Goal: Information Seeking & Learning: Find specific fact

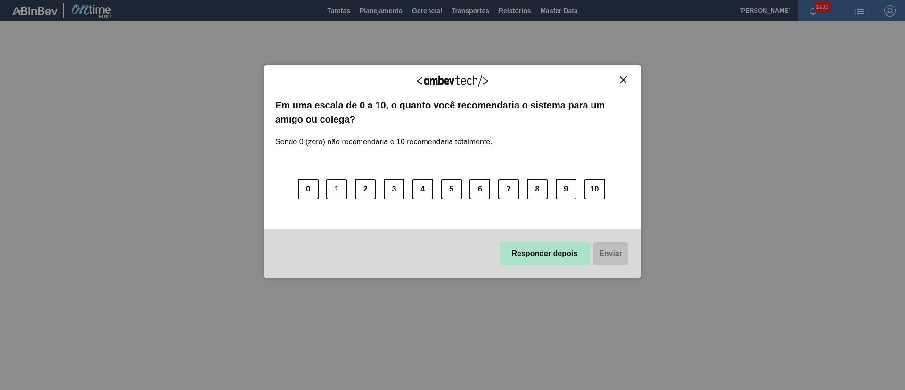
click at [509, 255] on button "Responder depois" at bounding box center [545, 253] width 90 height 23
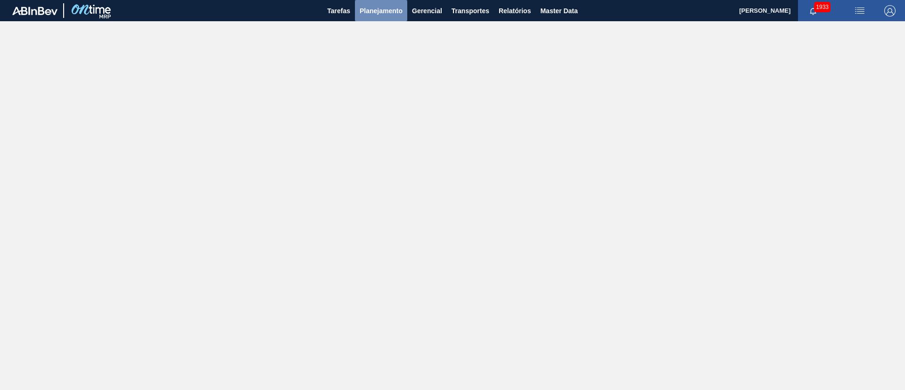
click at [369, 18] on button "Planejamento" at bounding box center [381, 10] width 52 height 21
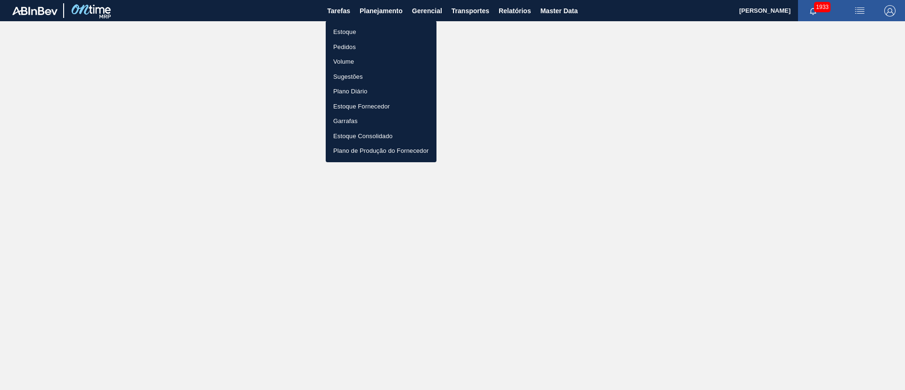
click at [357, 34] on li "Estoque" at bounding box center [381, 32] width 111 height 15
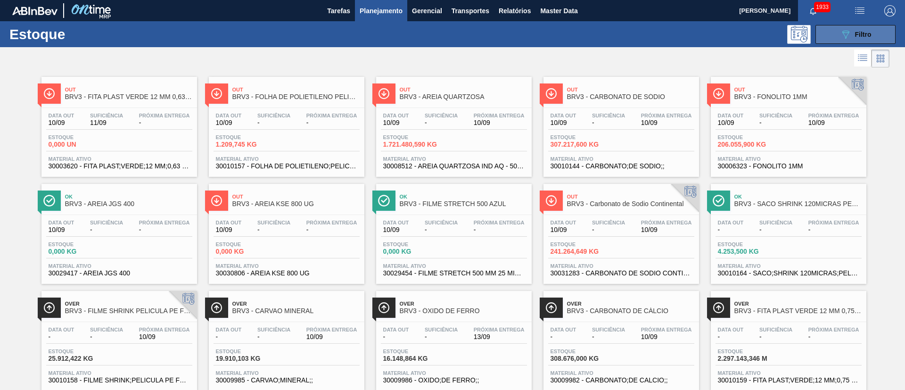
click at [853, 34] on div "089F7B8B-B2A5-4AFE-B5C0-19BA573D28AC Filtro" at bounding box center [856, 34] width 32 height 11
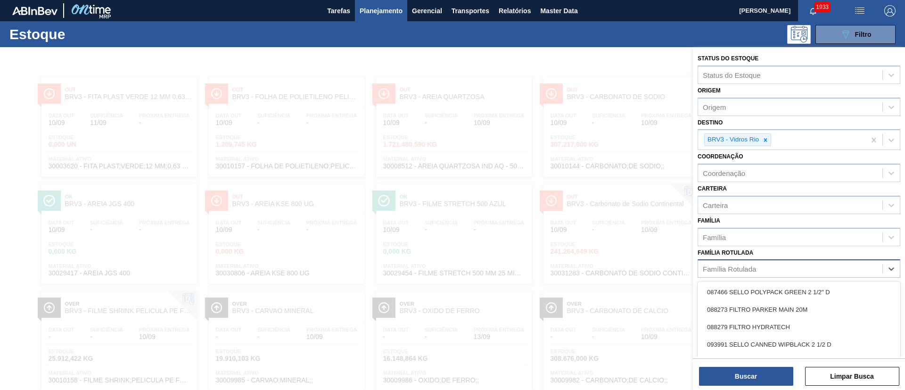
click at [732, 267] on div "Família Rotulada" at bounding box center [729, 269] width 53 height 8
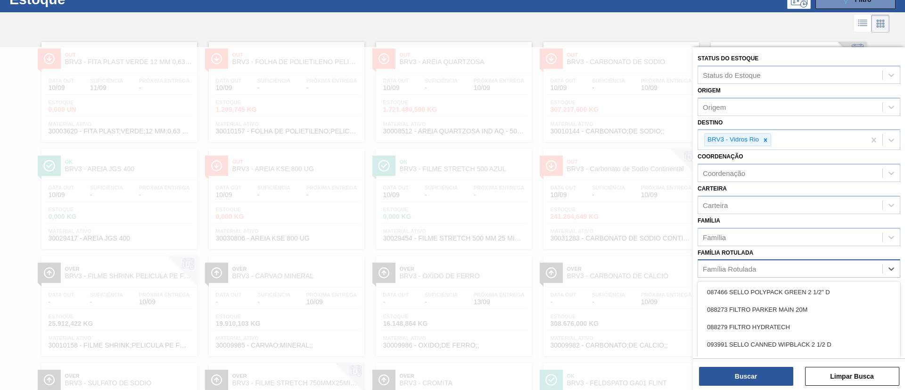
scroll to position [37, 0]
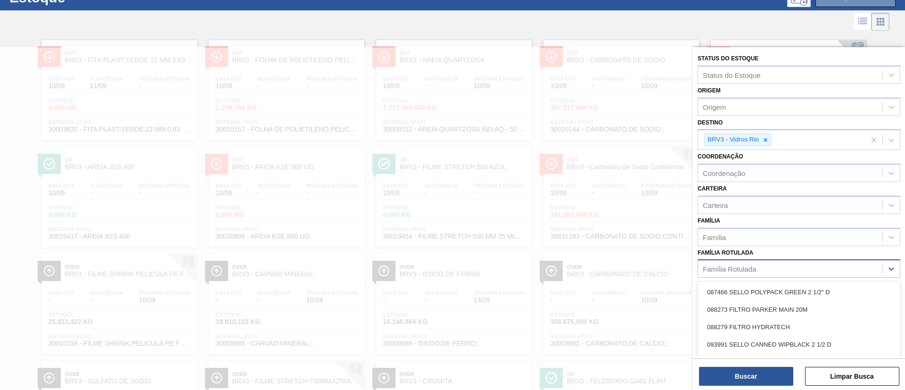
paste Rotulada "RÓTULO BACK STELLA 600ML"
type Rotulada "RÓTULO BACK STELLA 600ML"
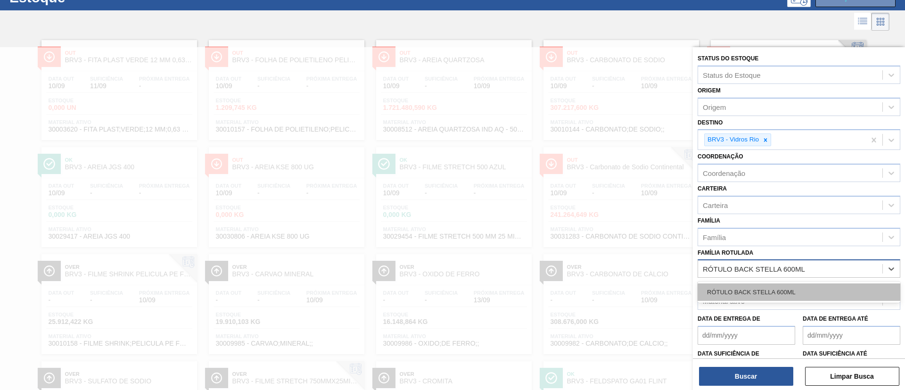
click at [753, 292] on div "RÓTULO BACK STELLA 600ML" at bounding box center [798, 291] width 203 height 17
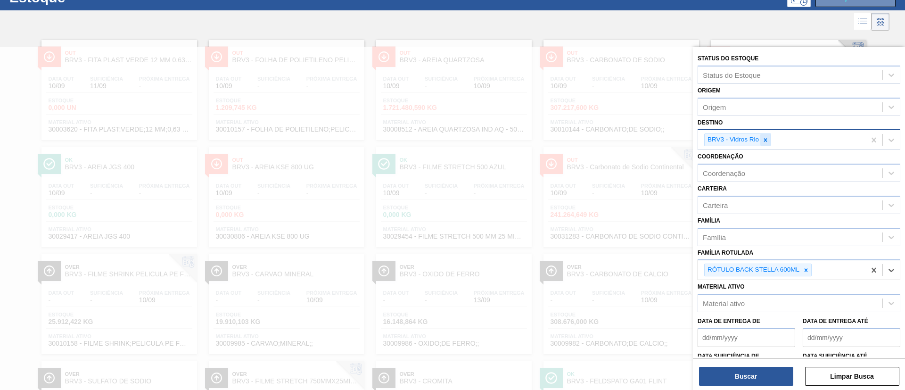
click at [763, 137] on icon at bounding box center [765, 140] width 7 height 7
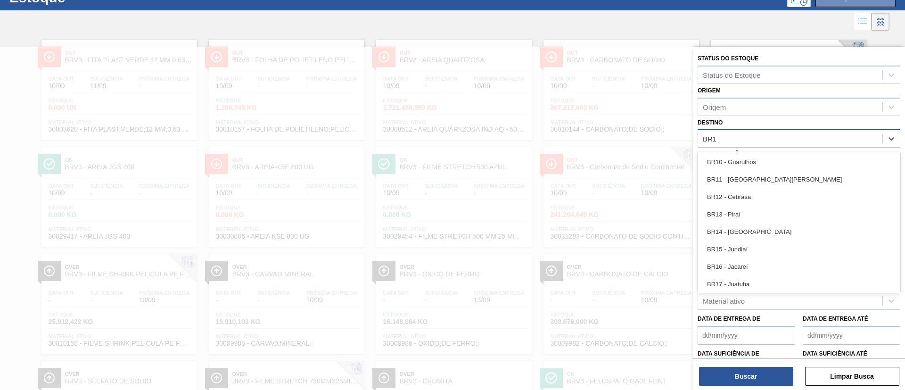
type input "BR18"
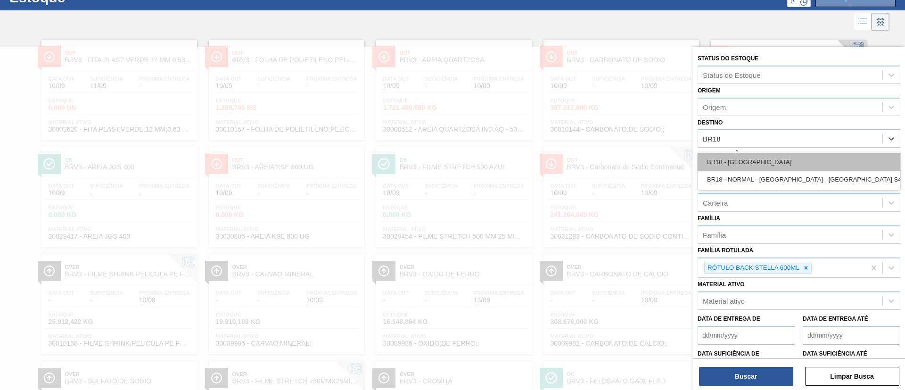
click at [741, 162] on div "BR18 - Pernambuco" at bounding box center [798, 161] width 203 height 17
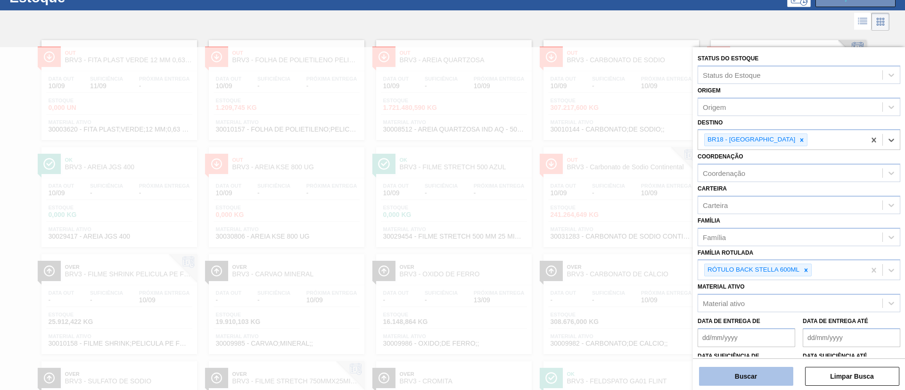
click at [734, 371] on button "Buscar" at bounding box center [746, 376] width 94 height 19
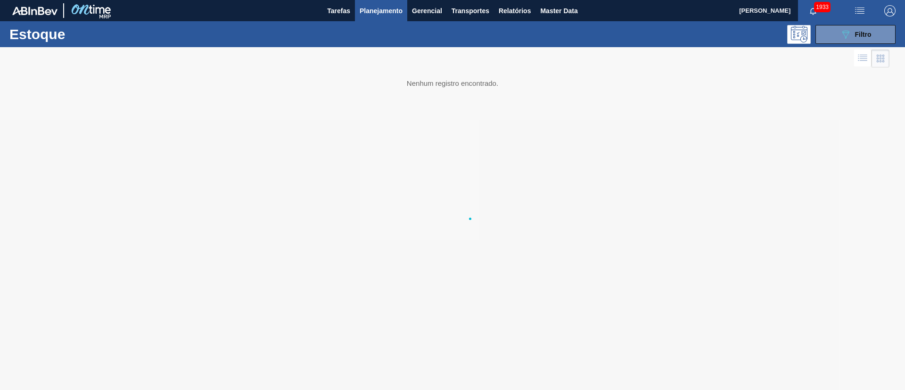
scroll to position [0, 0]
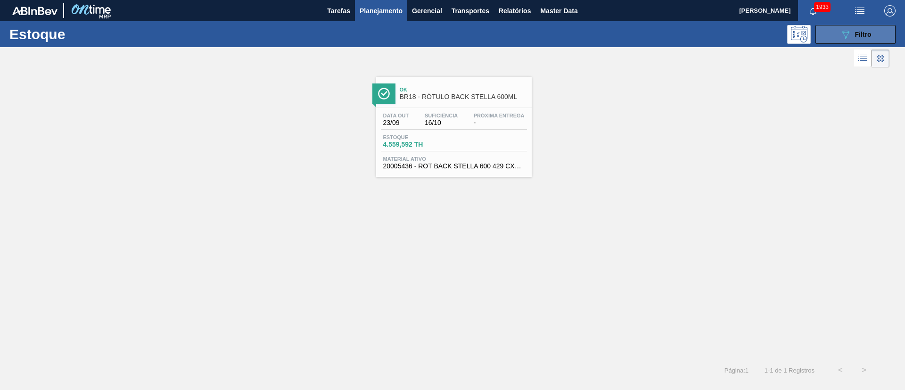
click at [847, 39] on icon "089F7B8B-B2A5-4AFE-B5C0-19BA573D28AC" at bounding box center [845, 34] width 11 height 11
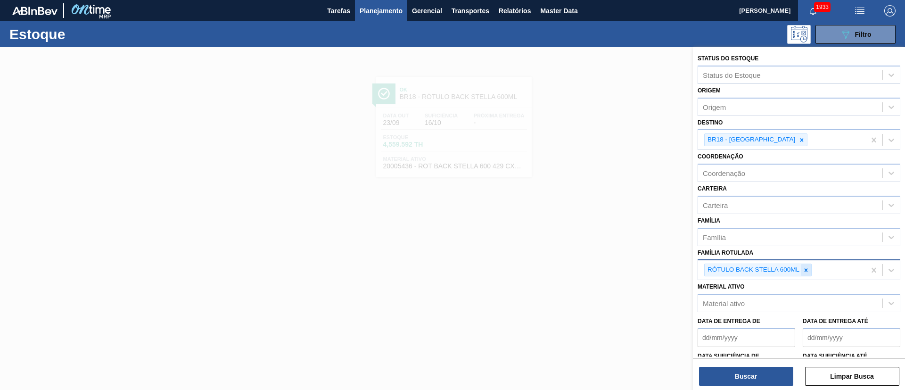
click at [808, 270] on icon at bounding box center [806, 270] width 7 height 7
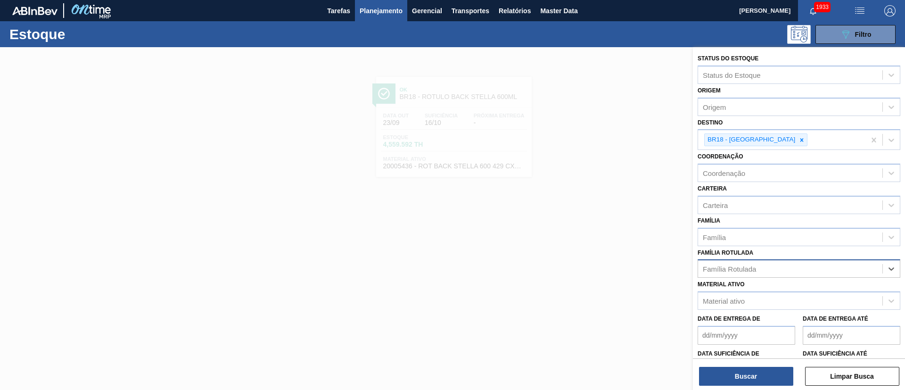
paste Rotulada "RÓTULO FRONT STELLA 600ML"
type Rotulada "RÓTULO FRONT STELLA 600ML"
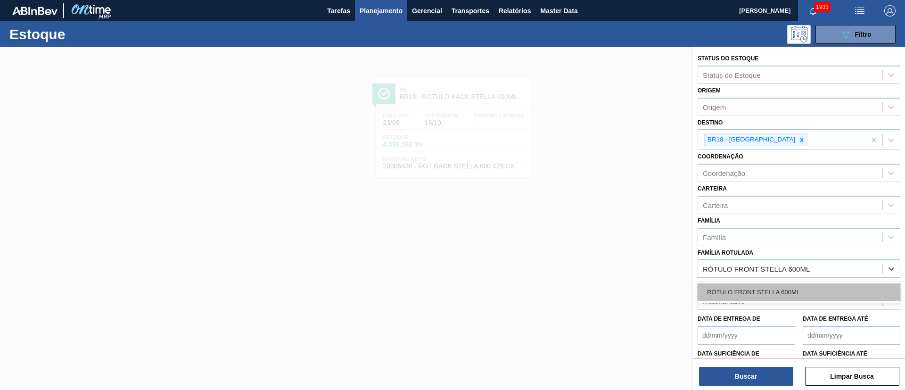
click at [759, 291] on div "RÓTULO FRONT STELLA 600ML" at bounding box center [798, 291] width 203 height 17
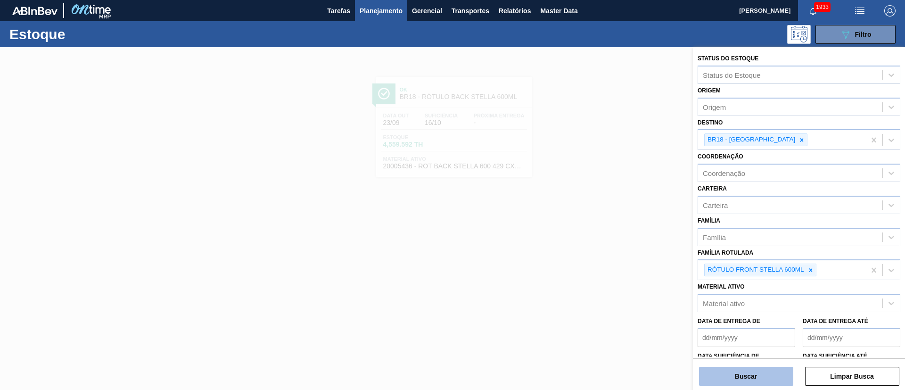
click at [754, 370] on button "Buscar" at bounding box center [746, 376] width 94 height 19
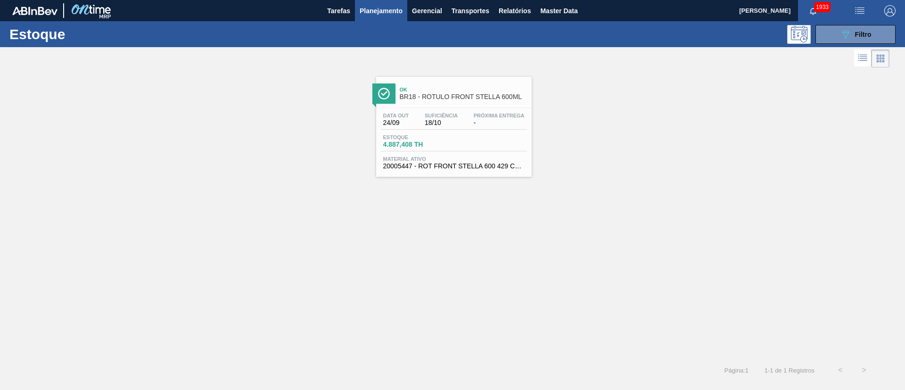
drag, startPoint x: 481, startPoint y: 111, endPoint x: 475, endPoint y: 108, distance: 7.4
click at [836, 37] on button "089F7B8B-B2A5-4AFE-B5C0-19BA573D28AC Filtro" at bounding box center [855, 34] width 80 height 19
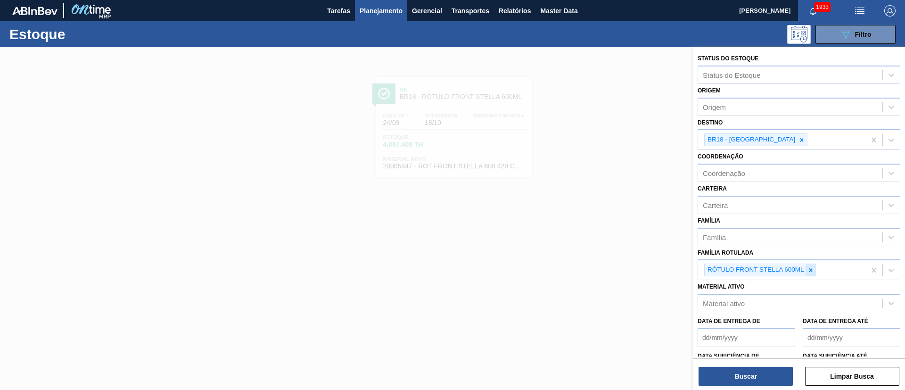
click at [807, 269] on icon at bounding box center [810, 270] width 7 height 7
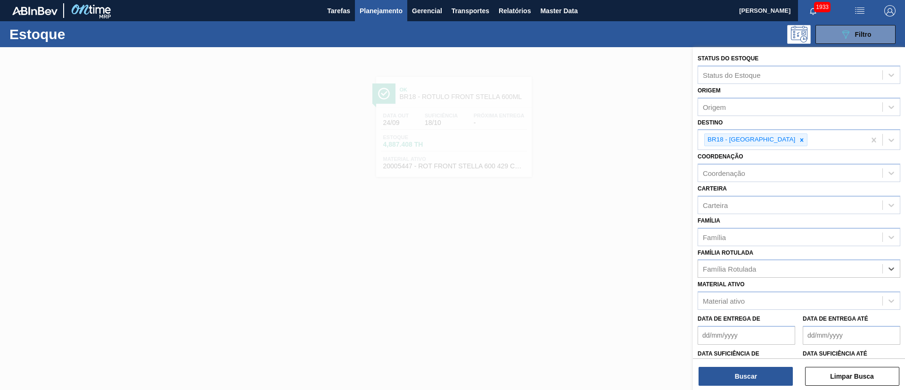
paste Rotulada "RÓTULO NECK STELLA 600ML"
type Rotulada "RÓTULO NECK STELLA 600ML"
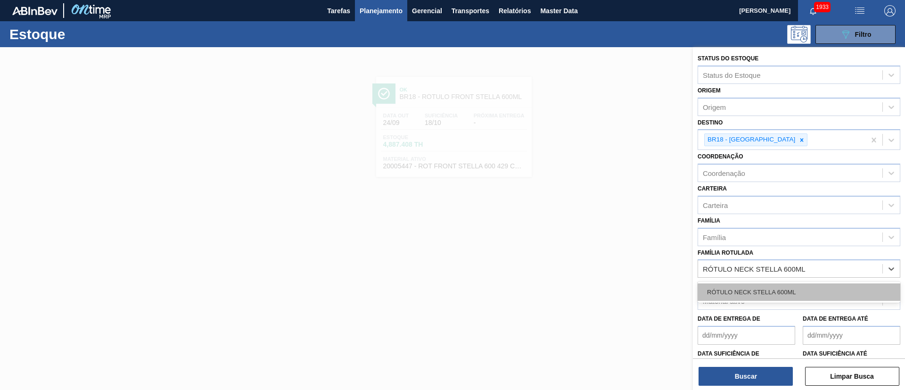
click at [755, 283] on div "RÓTULO NECK STELLA 600ML" at bounding box center [798, 291] width 203 height 17
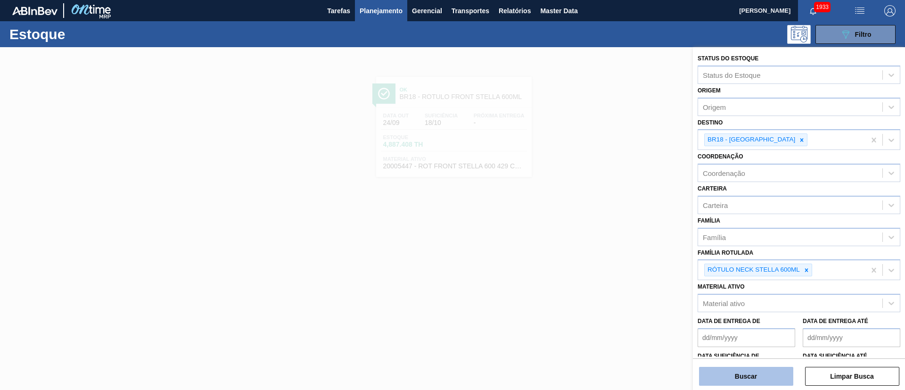
click at [743, 369] on button "Buscar" at bounding box center [746, 376] width 94 height 19
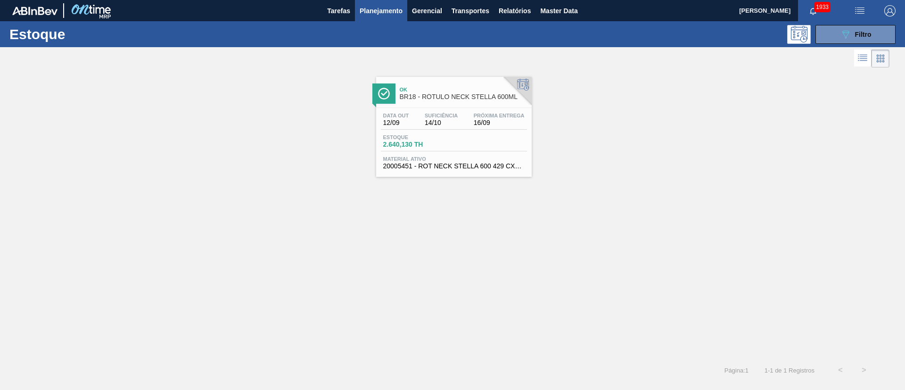
drag, startPoint x: 773, startPoint y: 247, endPoint x: 775, endPoint y: 242, distance: 5.5
drag, startPoint x: 775, startPoint y: 242, endPoint x: 791, endPoint y: 223, distance: 25.1
drag, startPoint x: 791, startPoint y: 223, endPoint x: 145, endPoint y: 134, distance: 652.2
click at [152, 151] on div "Ok BR18 - RÓTULO NECK STELLA 600ML Data out 12/09 Suficiência 14/10 Próxima Ent…" at bounding box center [452, 123] width 905 height 107
click at [868, 34] on span "Filtro" at bounding box center [863, 35] width 16 height 8
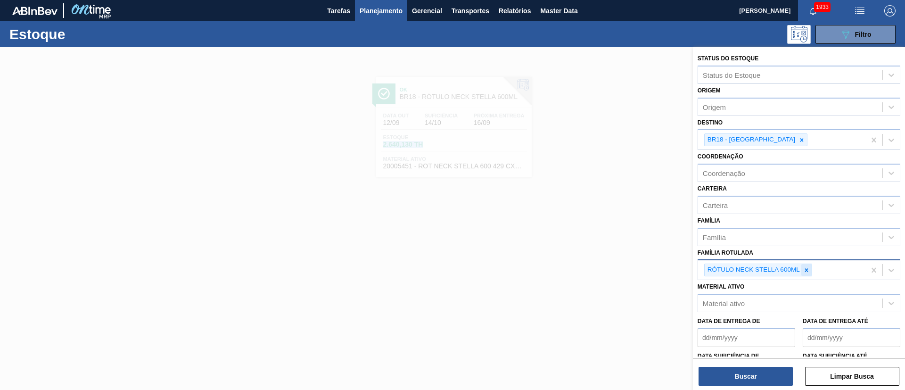
click at [806, 265] on div at bounding box center [806, 270] width 10 height 12
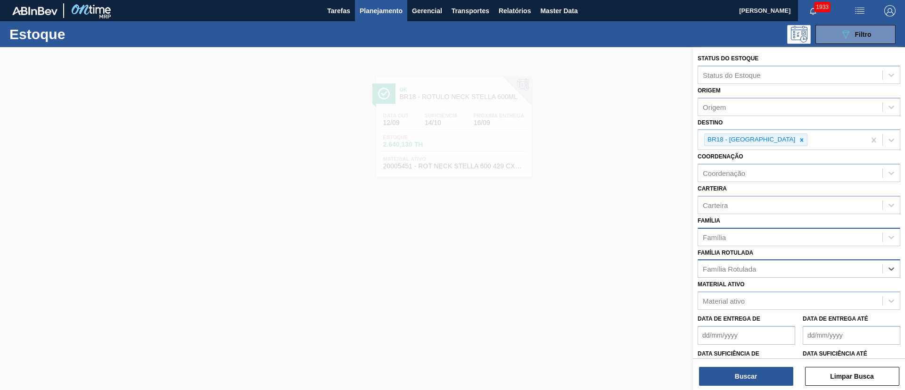
paste Rotulada "RÓTULO FRONT SPATEN 330ML"
type Rotulada "RÓTULO FRONT SPATEN 330ML"
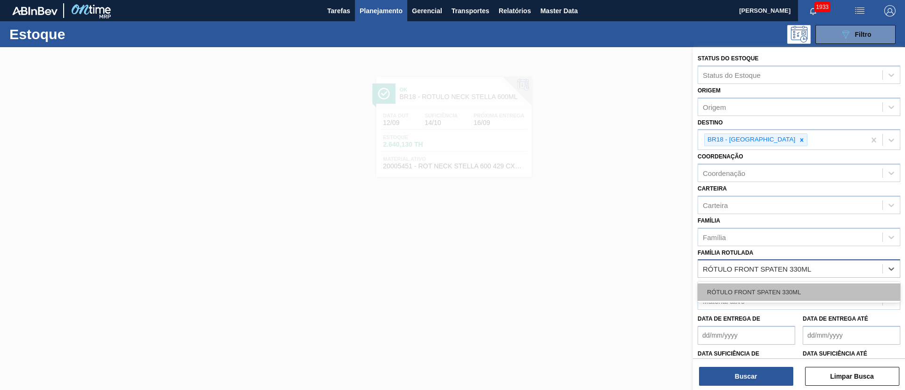
click at [787, 287] on div "RÓTULO FRONT SPATEN 330ML" at bounding box center [798, 291] width 203 height 17
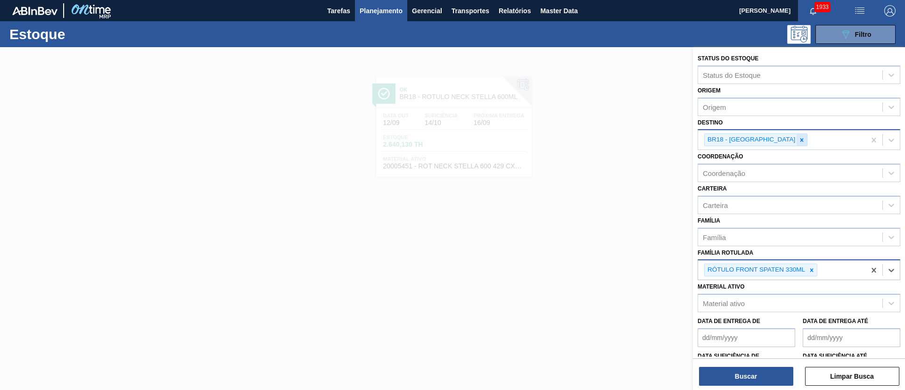
click at [796, 139] on div at bounding box center [801, 140] width 10 height 12
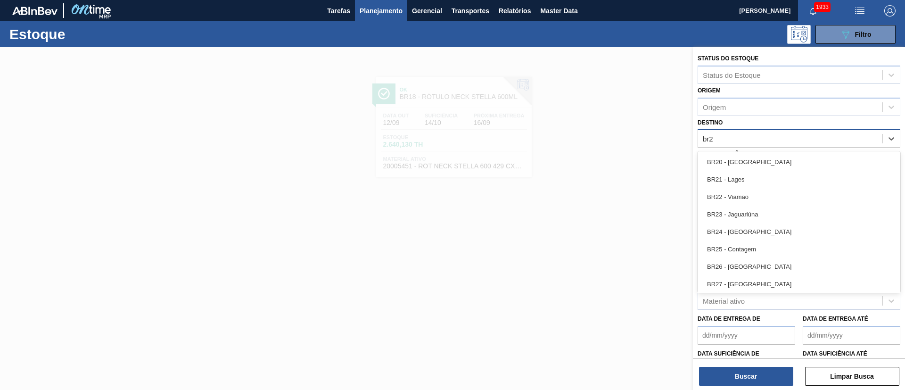
type input "br21"
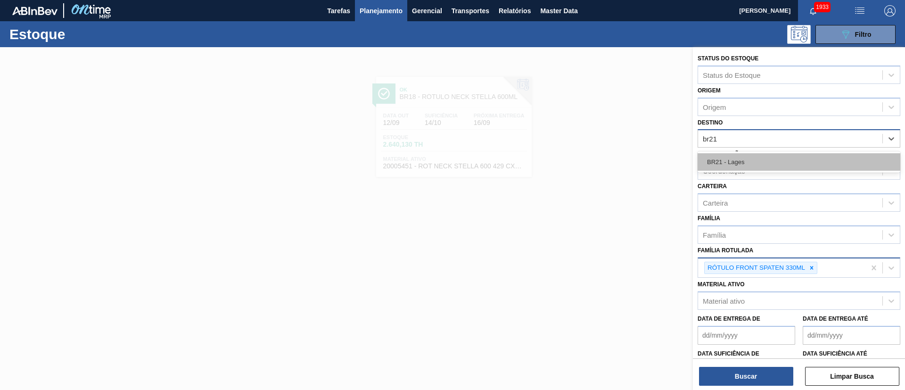
click at [755, 155] on div "BR21 - Lages" at bounding box center [798, 161] width 203 height 17
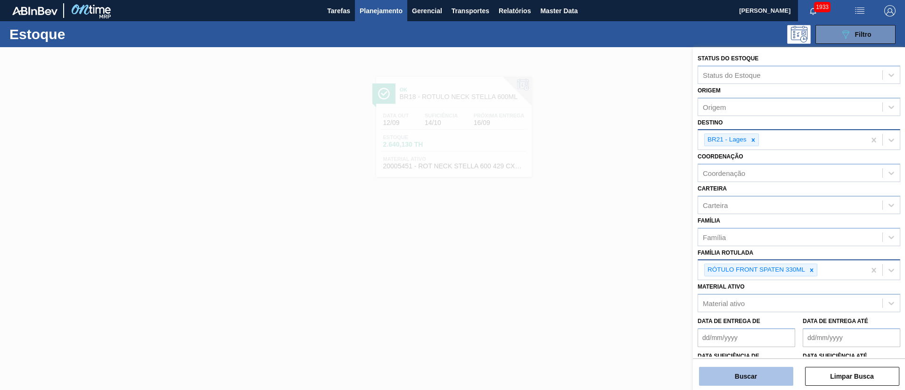
click at [762, 371] on button "Buscar" at bounding box center [746, 376] width 94 height 19
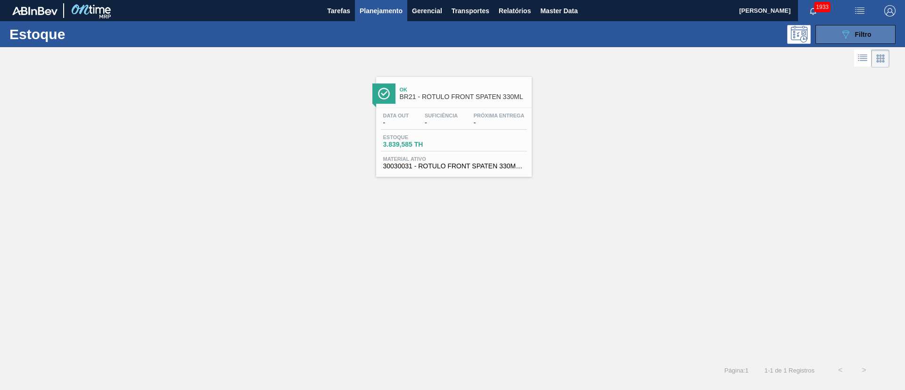
click at [869, 32] on span "Filtro" at bounding box center [863, 35] width 16 height 8
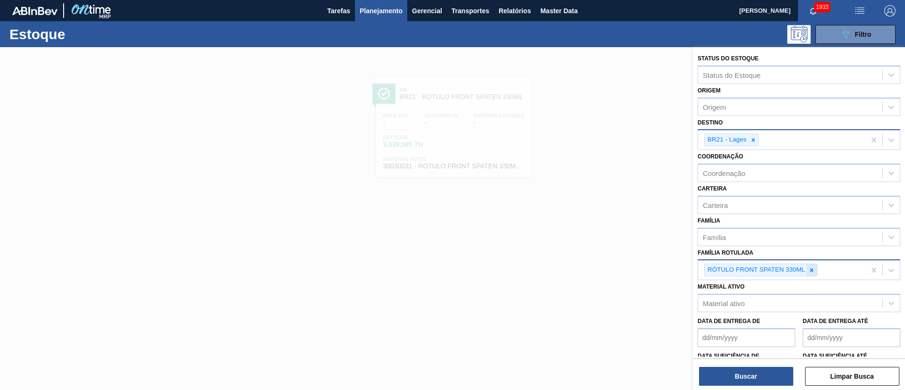
click at [809, 268] on icon at bounding box center [811, 270] width 7 height 7
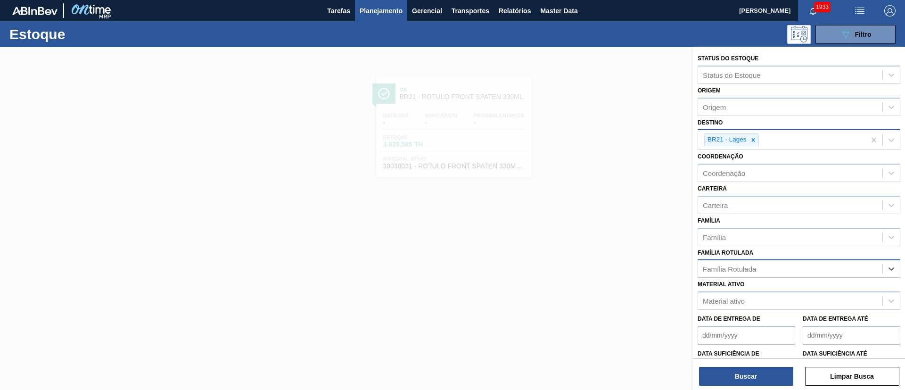
paste Rotulada "RÓTULO BACK SPATEN 330ML"
type Rotulada "RÓTULO BACK SPATEN 330ML"
click at [730, 271] on div "Família Rotulada" at bounding box center [729, 269] width 53 height 8
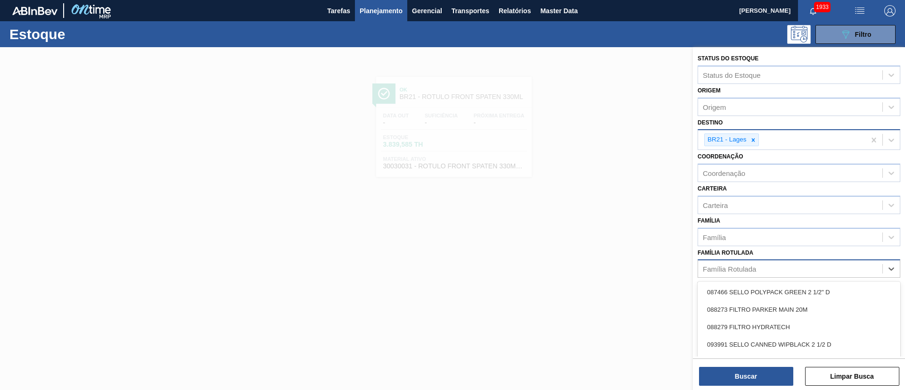
paste Rotulada "RÓTULO BACK SPATEN 330ML"
type Rotulada "RÓTULO BACK SPATEN 330ML"
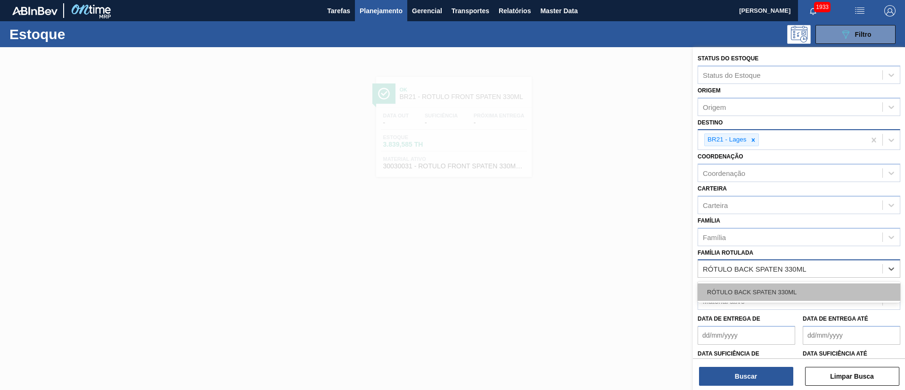
click at [729, 290] on div "RÓTULO BACK SPATEN 330ML" at bounding box center [798, 291] width 203 height 17
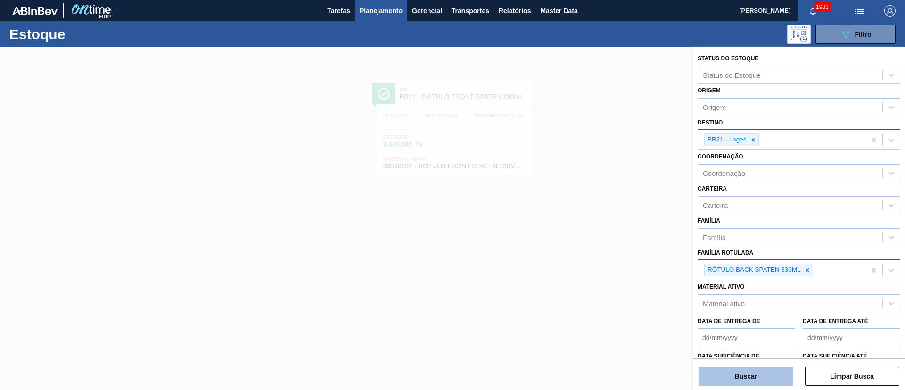
click at [751, 374] on button "Buscar" at bounding box center [746, 376] width 94 height 19
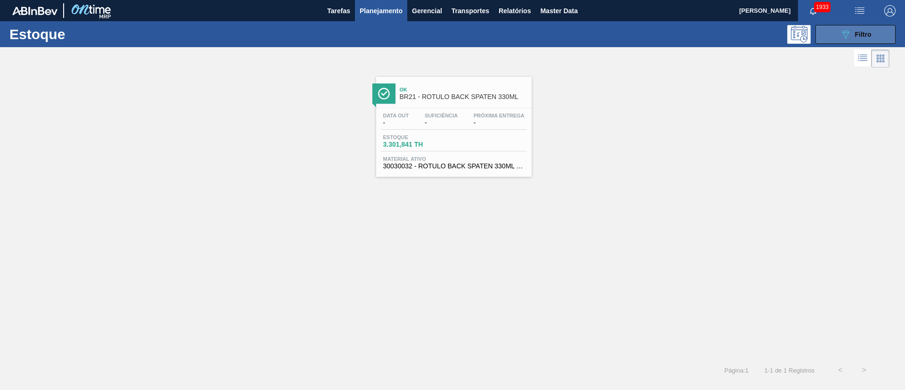
click at [859, 29] on div "089F7B8B-B2A5-4AFE-B5C0-19BA573D28AC Filtro" at bounding box center [856, 34] width 32 height 11
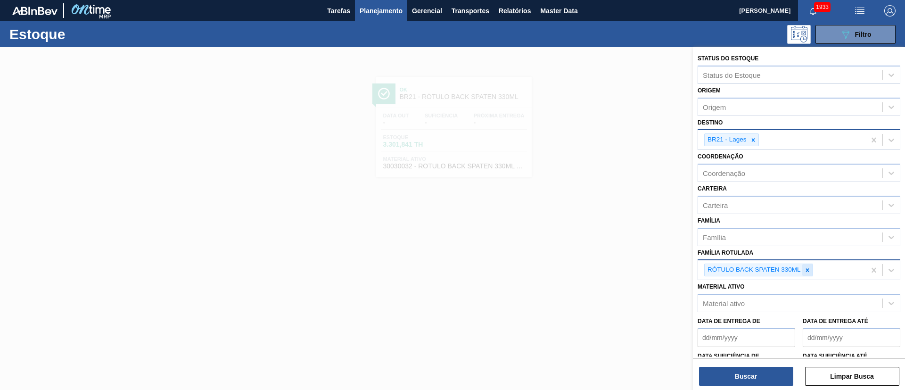
click at [807, 264] on div at bounding box center [807, 270] width 10 height 12
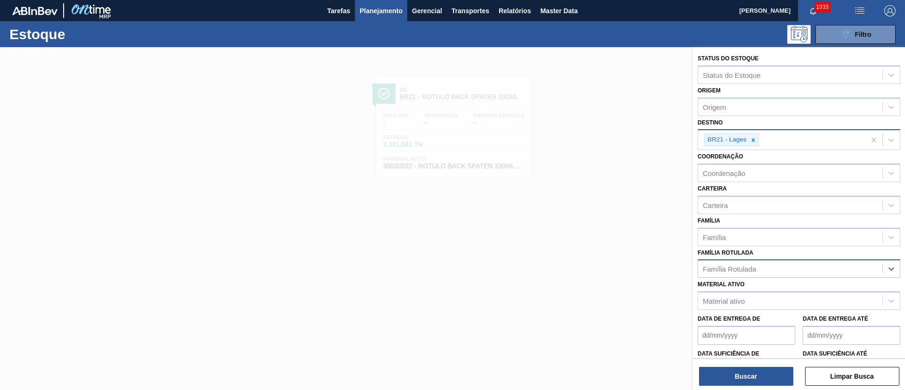
paste Rotulada "RÓTULO FRONT SPATEN 330ML"
type Rotulada "RÓTULO FRONT SPATEN 330ML"
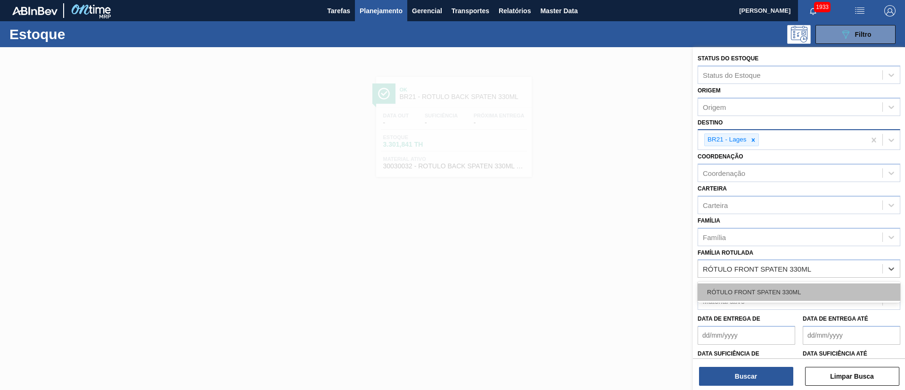
click at [761, 289] on div "RÓTULO FRONT SPATEN 330ML" at bounding box center [798, 291] width 203 height 17
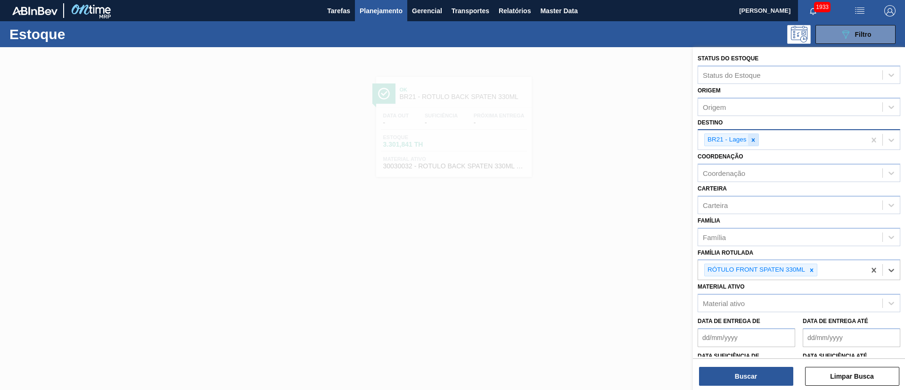
click at [754, 143] on div at bounding box center [753, 140] width 10 height 12
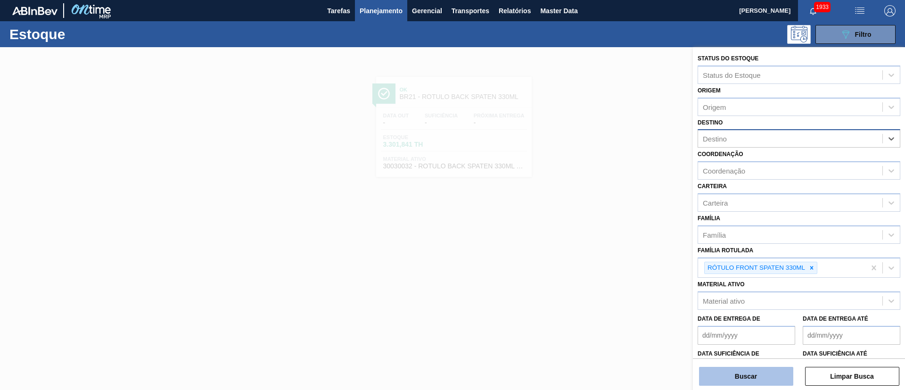
click at [744, 372] on button "Buscar" at bounding box center [746, 376] width 94 height 19
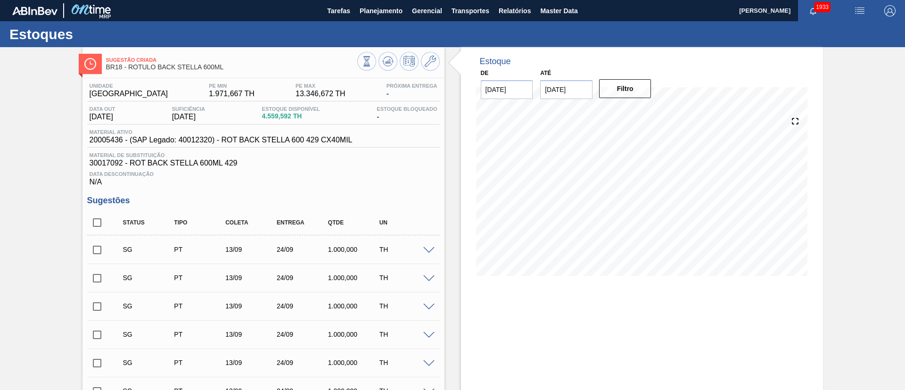
click at [95, 226] on input "checkbox" at bounding box center [97, 223] width 20 height 20
checkbox input "true"
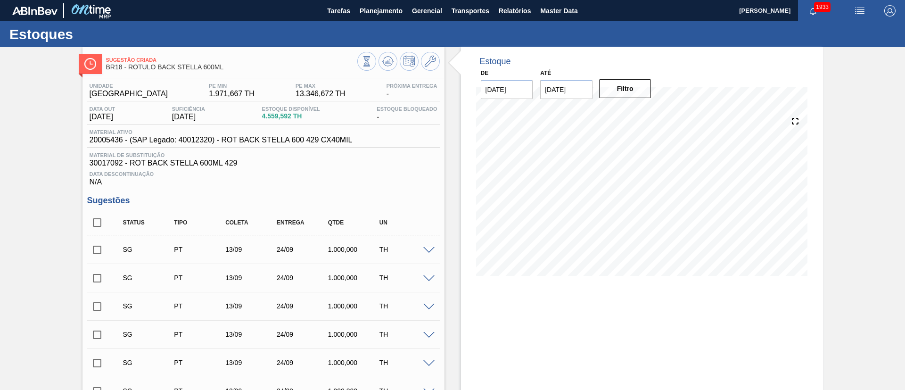
checkbox input "true"
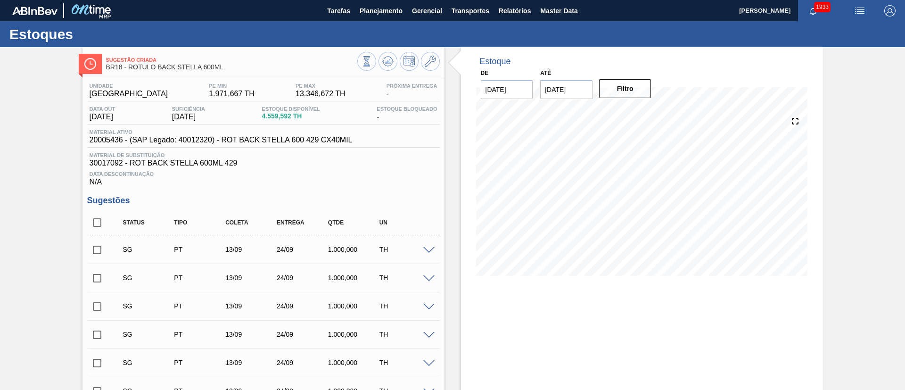
checkbox input "true"
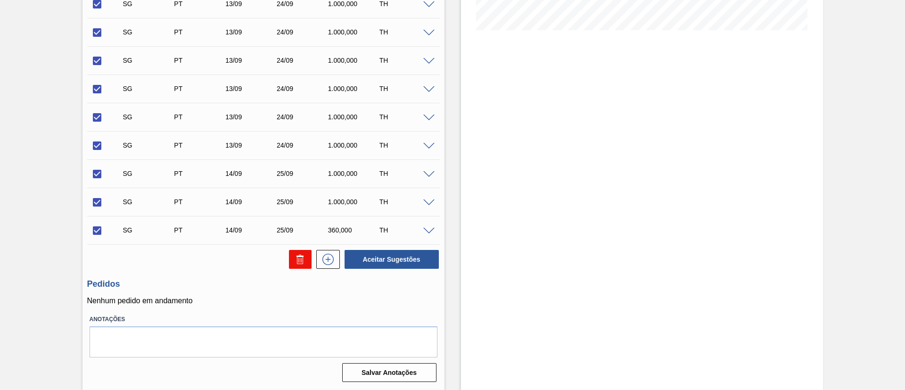
click at [291, 263] on button at bounding box center [300, 259] width 23 height 19
checkbox input "false"
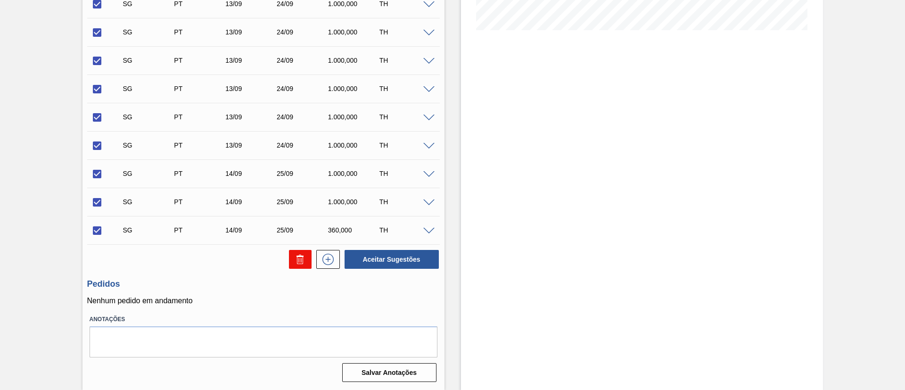
checkbox input "false"
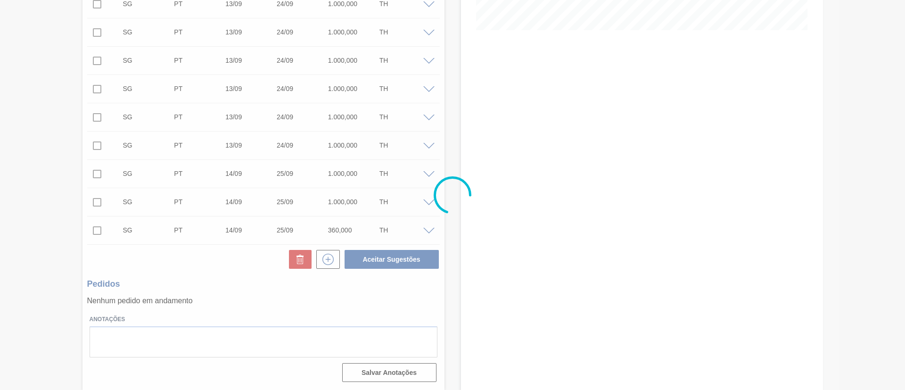
scroll to position [16, 0]
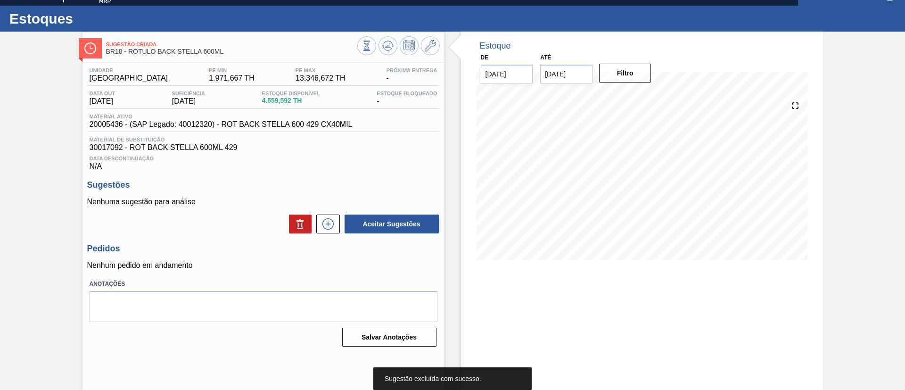
click at [570, 69] on input "24/09/2025" at bounding box center [566, 74] width 52 height 19
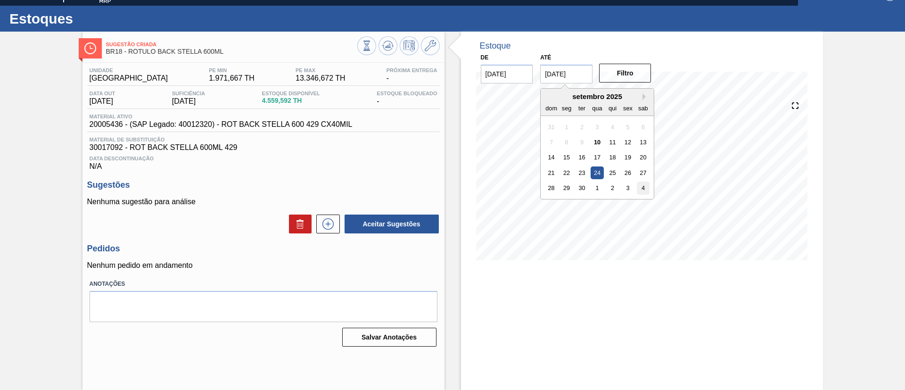
click at [638, 189] on div "4" at bounding box center [643, 187] width 13 height 13
type input "[DATE]"
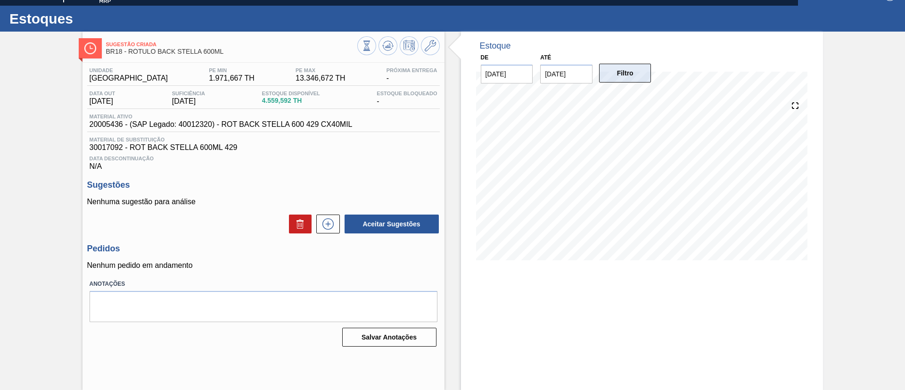
click at [609, 75] on button "Filtro" at bounding box center [625, 73] width 52 height 19
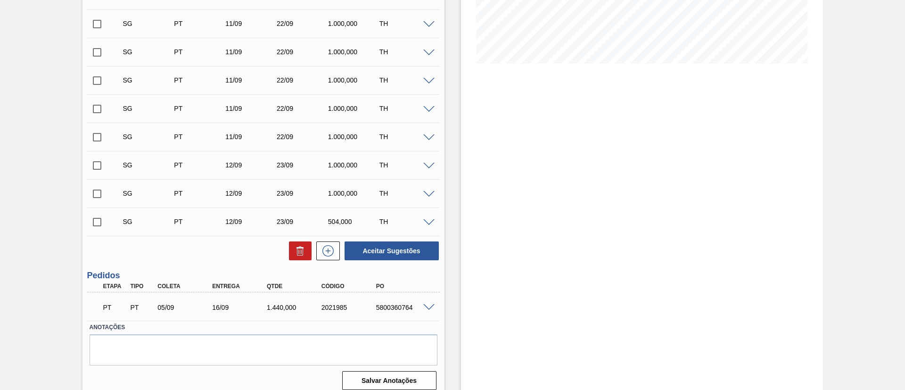
scroll to position [220, 0]
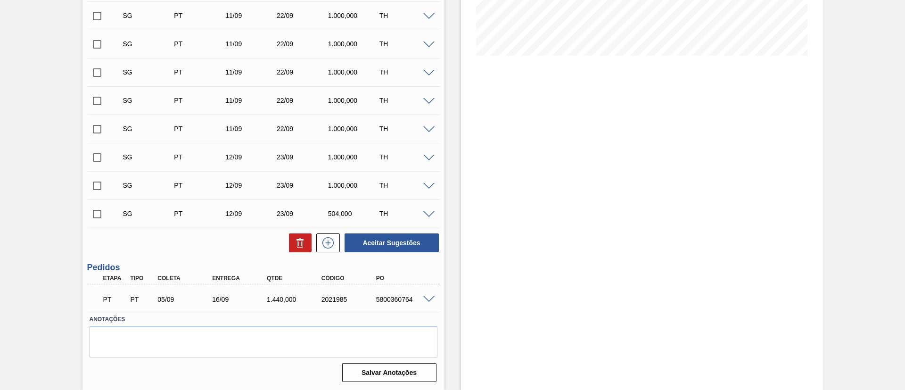
drag, startPoint x: 393, startPoint y: 299, endPoint x: 402, endPoint y: 300, distance: 9.5
click at [396, 299] on div "5800360764" at bounding box center [404, 299] width 61 height 8
click at [440, 303] on div "Unidade Pernambuco PE MIN 1.971,667 TH PE MAX 13.346,672 TH Próxima Entrega 16/…" at bounding box center [263, 121] width 362 height 527
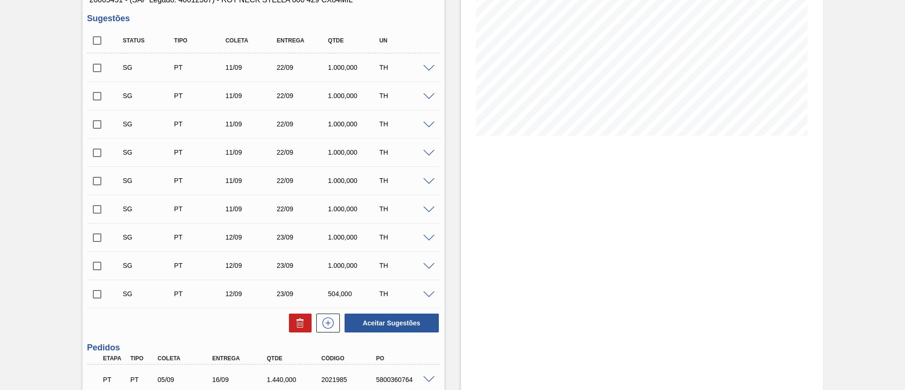
scroll to position [0, 0]
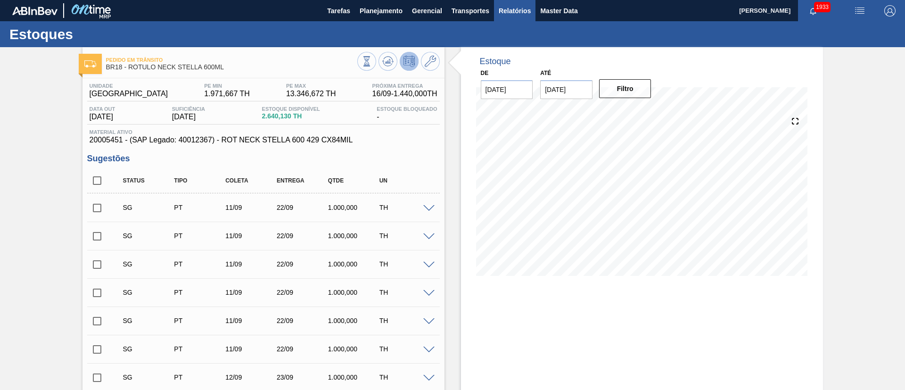
click at [505, 14] on span "Relatórios" at bounding box center [515, 10] width 32 height 11
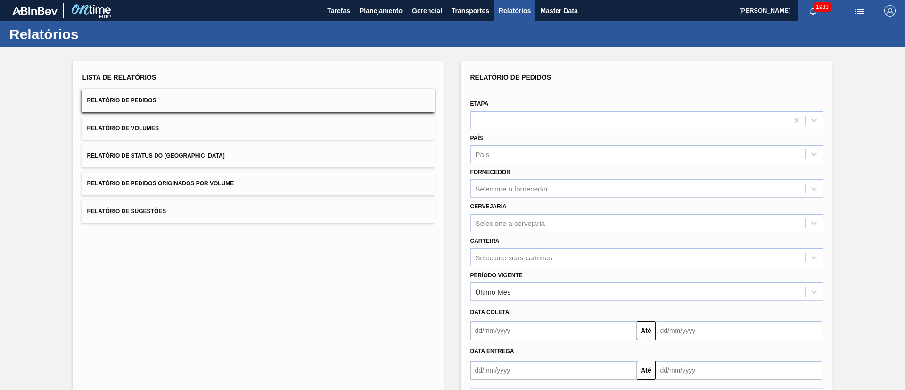
click at [184, 149] on button "Relatório de Status do Estoque" at bounding box center [258, 155] width 353 height 23
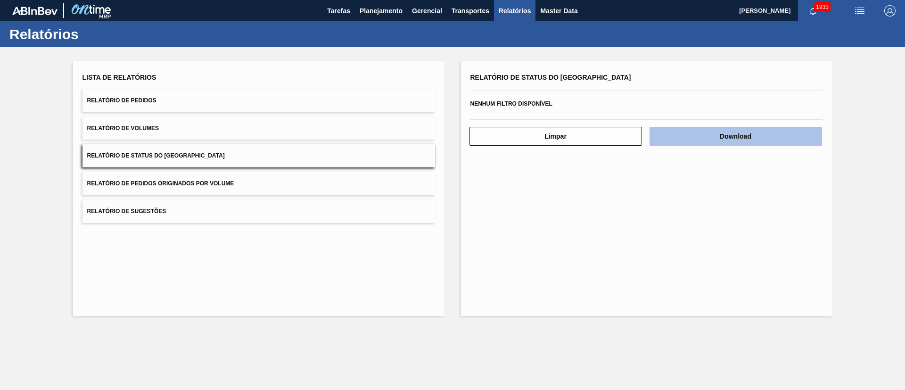
click at [731, 136] on button "Download" at bounding box center [735, 136] width 172 height 19
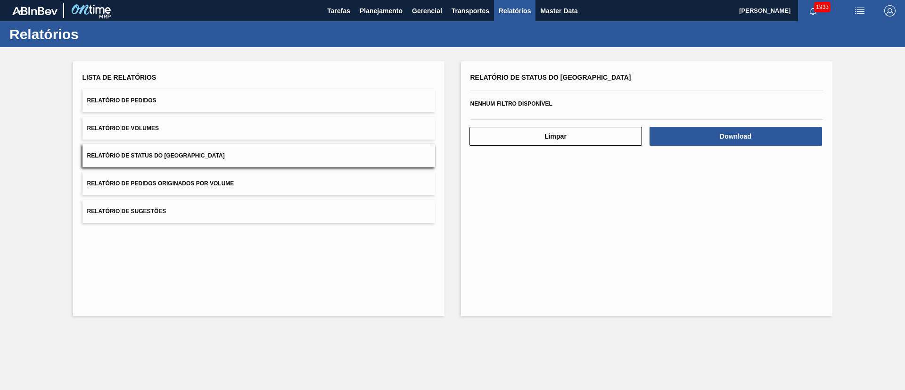
click at [187, 95] on button "Relatório de Pedidos" at bounding box center [258, 100] width 353 height 23
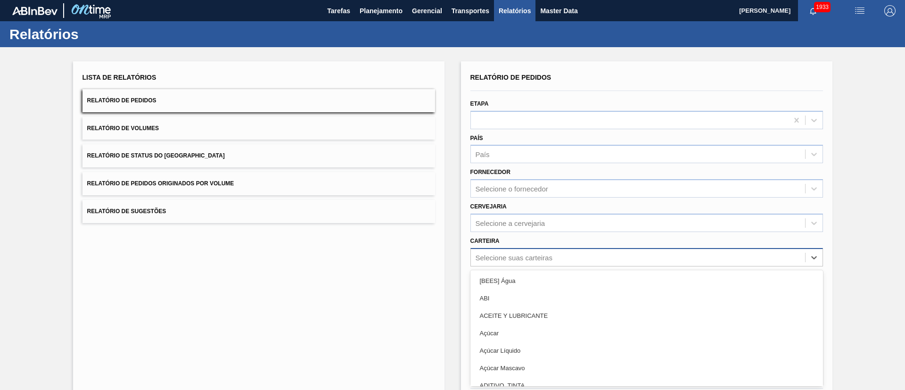
click at [518, 264] on div "option [BEES] Água focused, 1 of 101. 101 results available. Use Up and Down to…" at bounding box center [646, 257] width 353 height 18
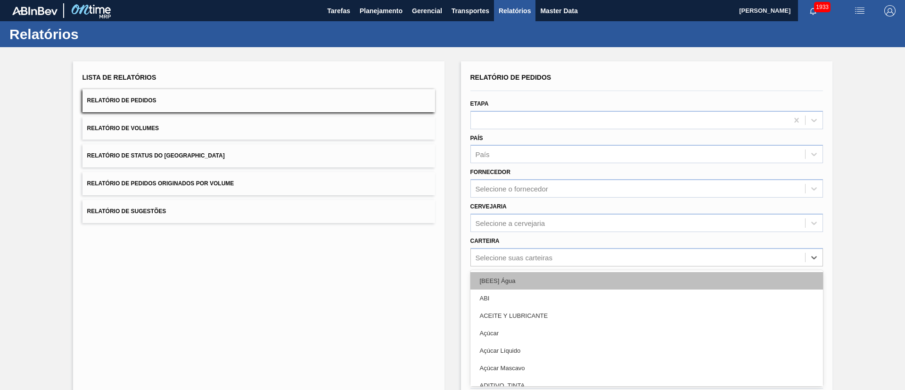
scroll to position [25, 0]
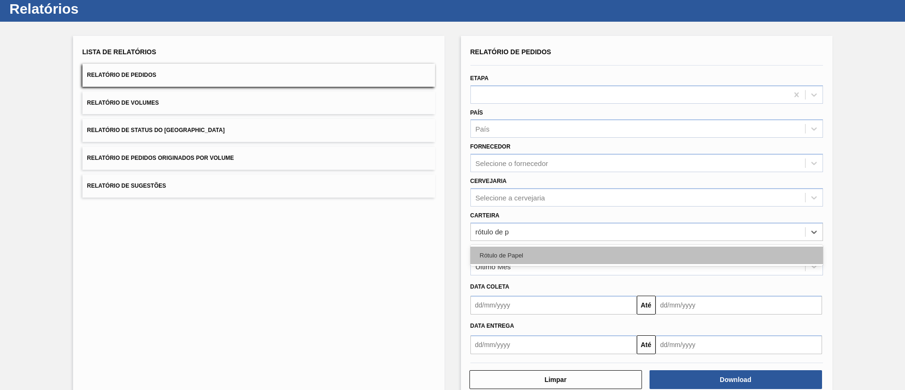
type input "rótulo de pa"
click at [499, 258] on div "Rótulo de Papel" at bounding box center [646, 254] width 353 height 17
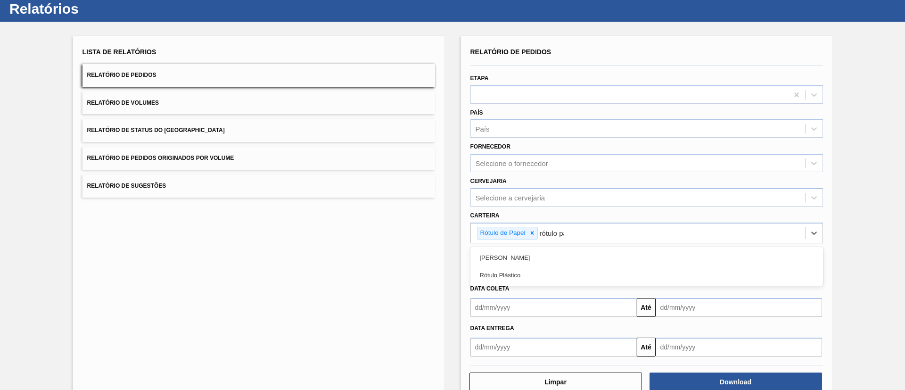
type input "rótulo pap"
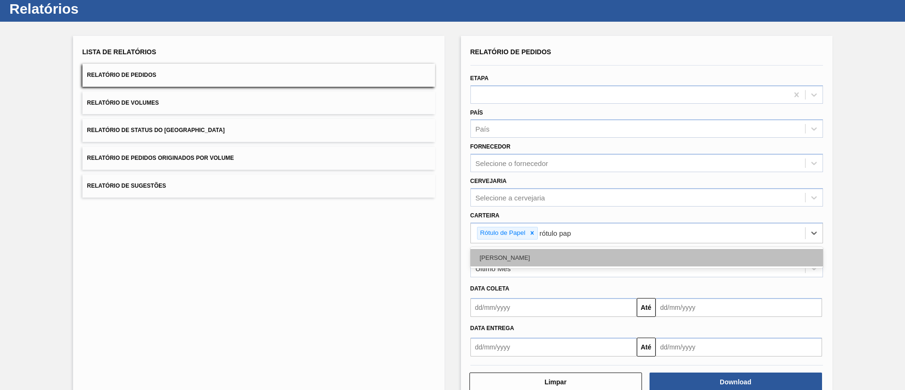
click at [511, 260] on div "Rótulo Papel" at bounding box center [646, 257] width 353 height 17
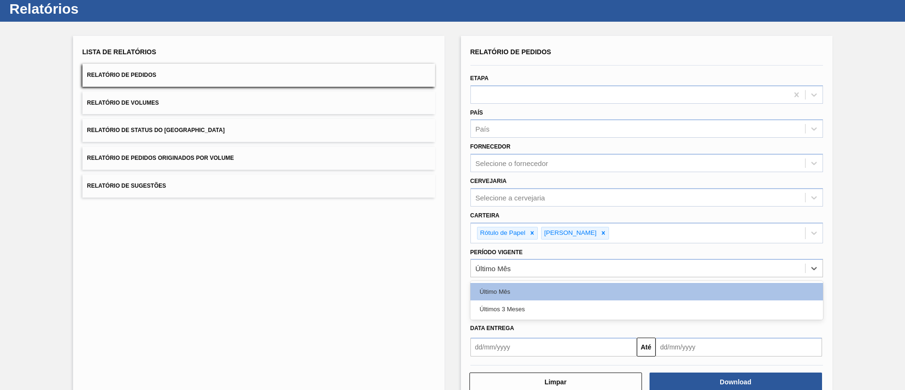
click at [510, 260] on div "Último Mês" at bounding box center [646, 268] width 353 height 18
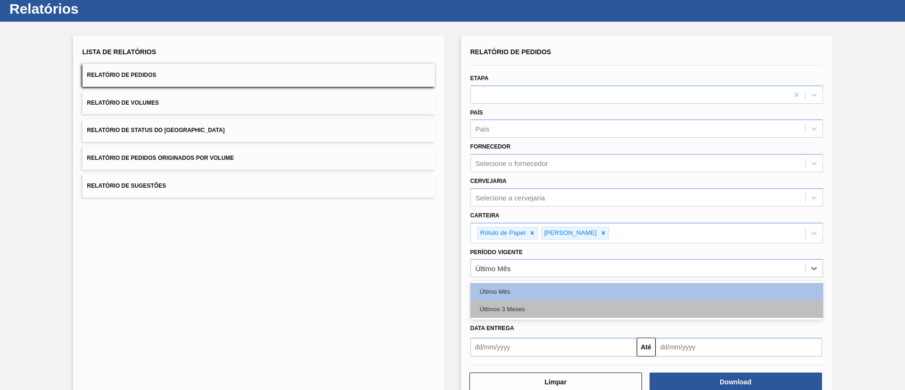
click at [522, 314] on div "Últimos 3 Meses" at bounding box center [646, 308] width 353 height 17
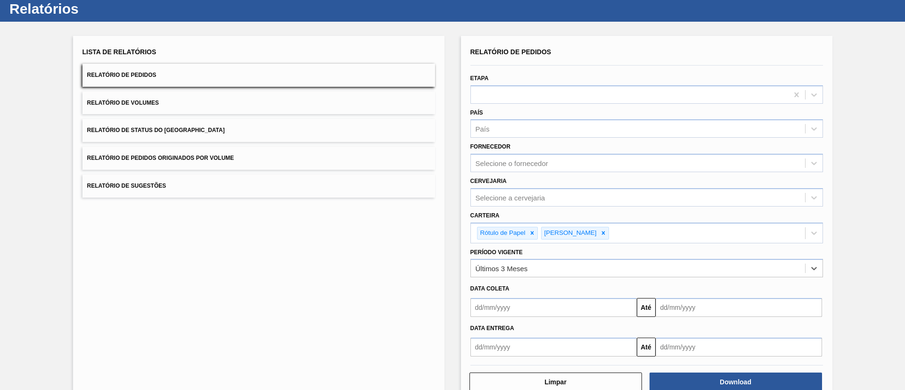
scroll to position [49, 0]
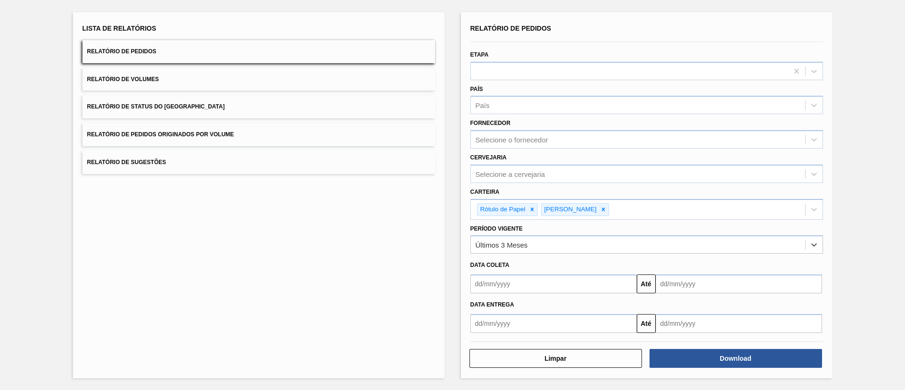
click at [752, 368] on div "Download" at bounding box center [737, 358] width 180 height 21
click at [735, 353] on button "Download" at bounding box center [735, 358] width 172 height 19
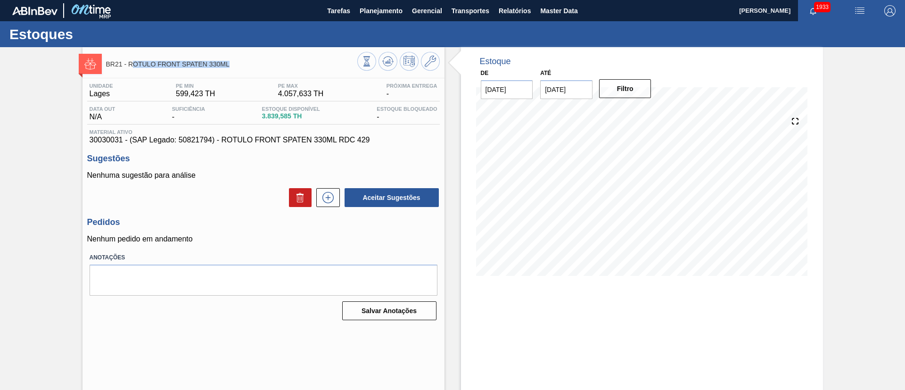
drag, startPoint x: 131, startPoint y: 65, endPoint x: 247, endPoint y: 56, distance: 116.3
click at [247, 56] on div "BR21 - RÓTULO FRONT SPATEN 330ML" at bounding box center [231, 63] width 251 height 21
click at [244, 74] on div "BR21 - RÓTULO FRONT SPATEN 330ML Unidade Lages PE MIN 599,423 TH PE MAX 4.057,6…" at bounding box center [263, 226] width 362 height 358
drag, startPoint x: 237, startPoint y: 66, endPoint x: 128, endPoint y: 66, distance: 108.4
click at [128, 66] on span "BR21 - RÓTULO FRONT SPATEN 330ML" at bounding box center [231, 64] width 251 height 7
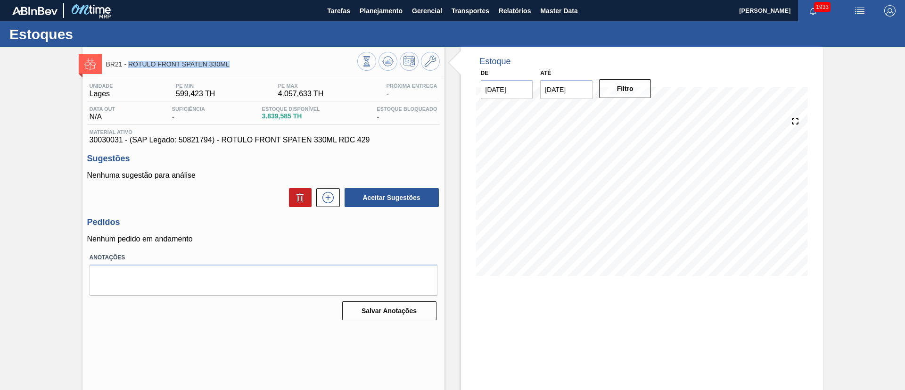
copy span "RÓTULO FRONT SPATEN 330ML"
click at [100, 137] on span "30030031 - (SAP Legado: 50821794) - ROTULO FRONT SPATEN 330ML RDC 429" at bounding box center [264, 140] width 348 height 8
copy span "30030031"
click at [34, 150] on div "BR21 - RÓTULO FRONT SPATEN 330ML Unidade Lages PE MIN 599,423 TH PE MAX 4.057,6…" at bounding box center [452, 226] width 905 height 358
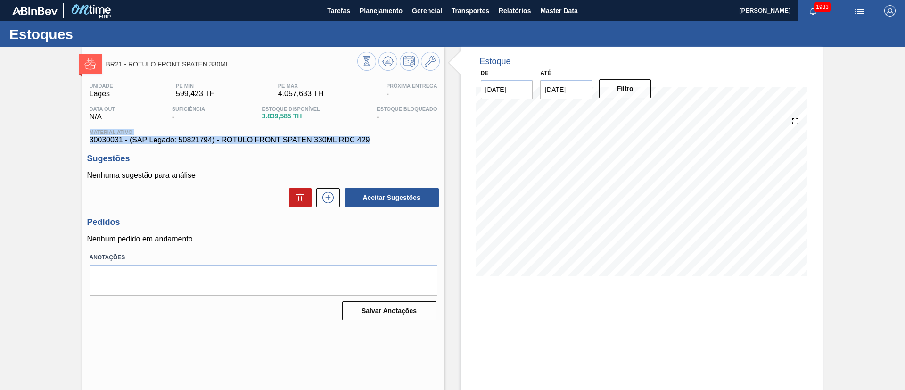
drag, startPoint x: 373, startPoint y: 141, endPoint x: 74, endPoint y: 134, distance: 299.3
click at [74, 134] on div "BR21 - RÓTULO FRONT SPATEN 330ML Unidade Lages PE MIN 599,423 TH PE MAX 4.057,6…" at bounding box center [452, 226] width 905 height 358
copy div "Material ativo 30030031 - (SAP Legado: 50821794) - ROTULO FRONT SPATEN 330ML RD…"
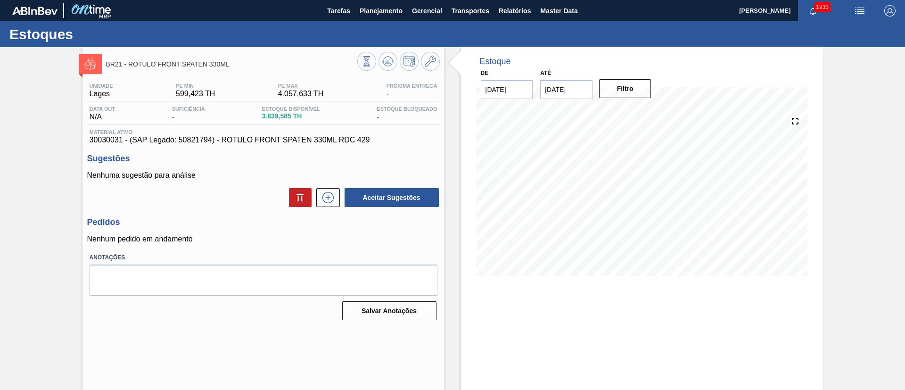
click at [57, 96] on div "BR21 - RÓTULO FRONT SPATEN 330ML Unidade Lages PE MIN 599,423 TH PE MAX 4.057,6…" at bounding box center [452, 226] width 905 height 358
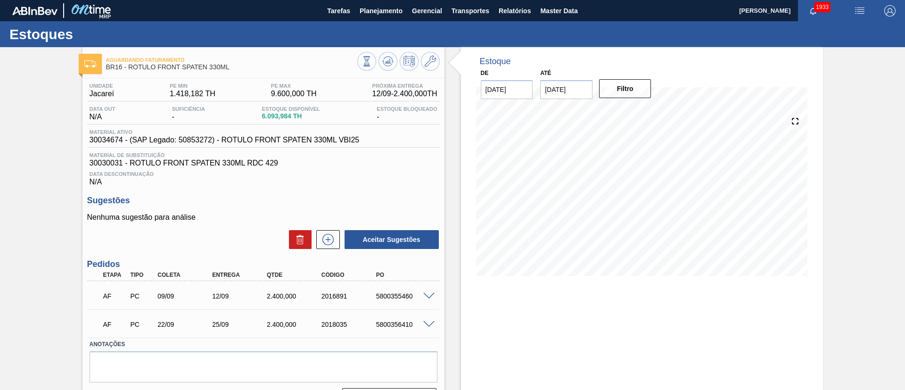
click at [33, 155] on div "Aguardando Faturamento BR16 - RÓTULO FRONT SPATEN 330ML Unidade Jacareí PE MIN …" at bounding box center [452, 231] width 905 height 368
click at [364, 66] on button at bounding box center [366, 61] width 19 height 19
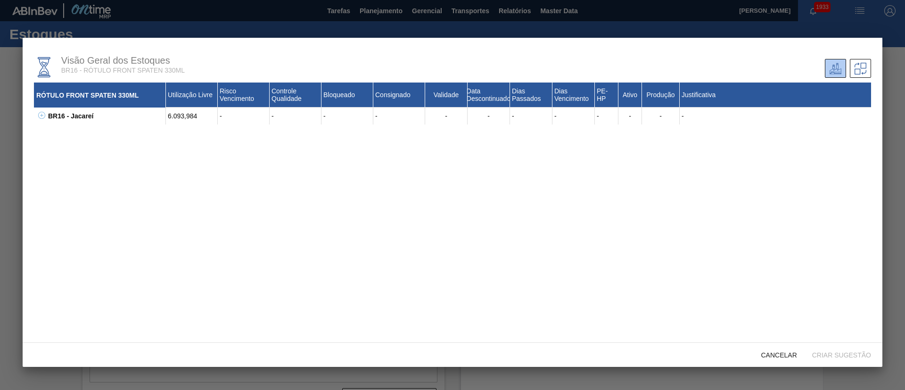
click at [39, 115] on icon at bounding box center [41, 115] width 7 height 7
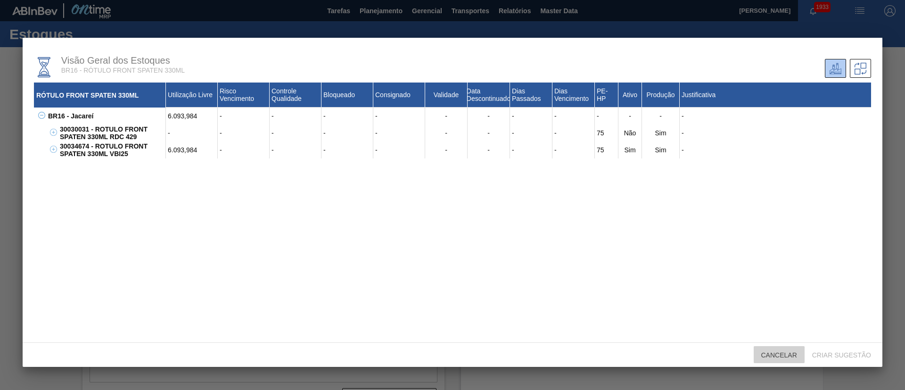
click at [770, 356] on span "Cancelar" at bounding box center [779, 355] width 51 height 8
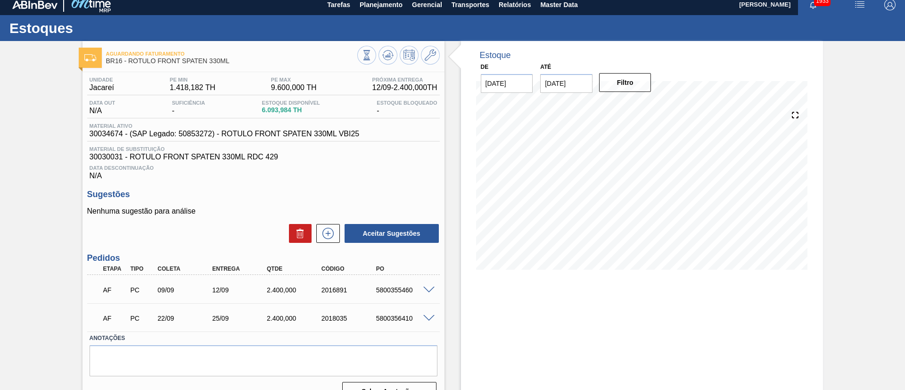
scroll to position [25, 0]
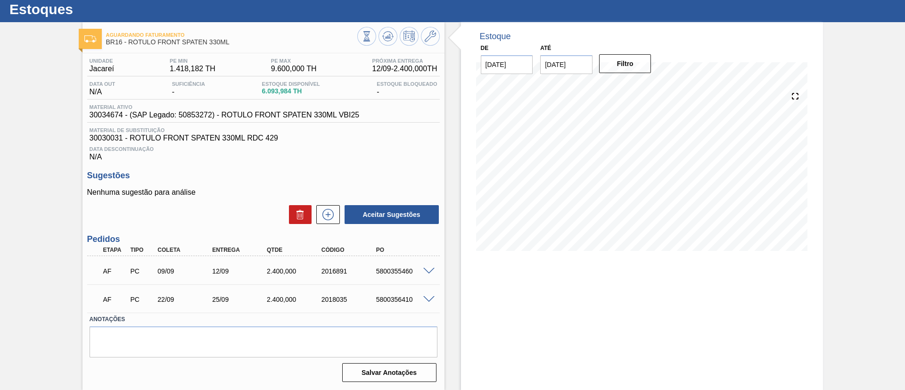
click at [433, 270] on span at bounding box center [428, 271] width 11 height 7
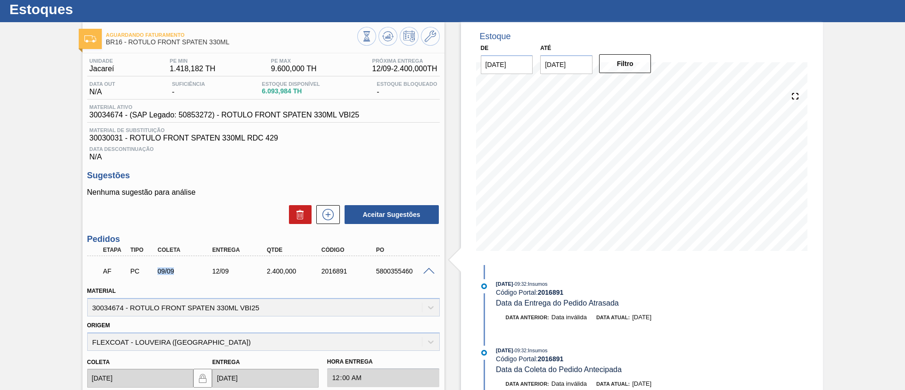
drag, startPoint x: 172, startPoint y: 270, endPoint x: 142, endPoint y: 268, distance: 29.7
click at [142, 268] on div "AF PC 09/09 12/09 2.400,000 2016891 5800355460" at bounding box center [261, 270] width 328 height 19
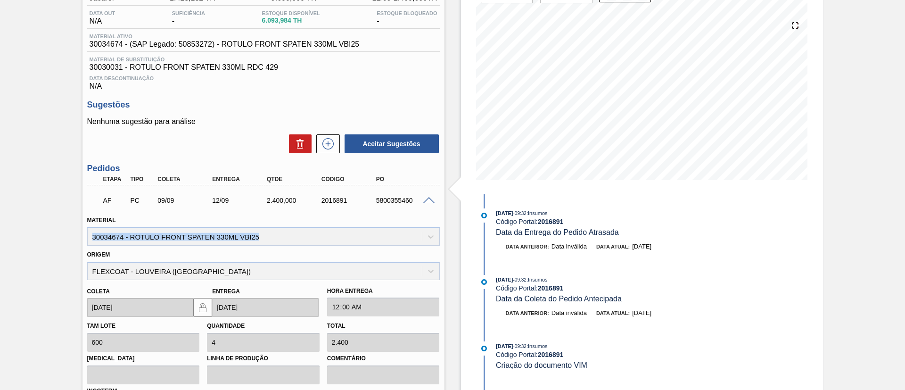
drag, startPoint x: 267, startPoint y: 239, endPoint x: 64, endPoint y: 238, distance: 202.6
click at [64, 238] on div "Aguardando Faturamento BR16 - RÓTULO FRONT SPATEN 330ML Unidade Jacareí PE MIN …" at bounding box center [452, 249] width 905 height 596
copy div "30034674 - ROTULO FRONT SPATEN 330ML VBI25"
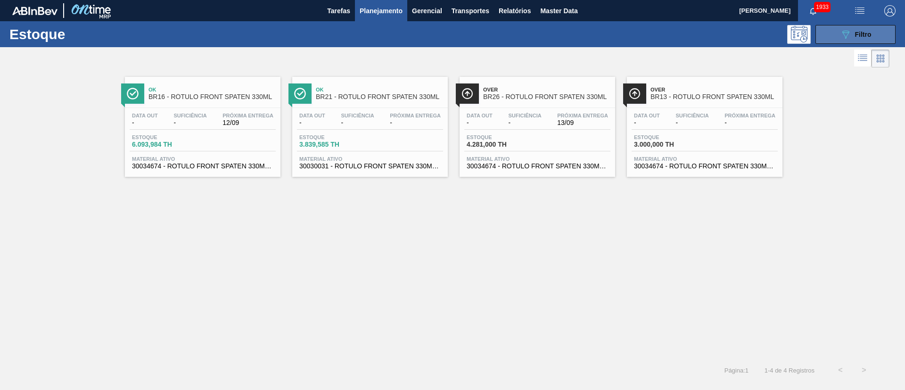
click at [842, 41] on button "089F7B8B-B2A5-4AFE-B5C0-19BA573D28AC Filtro" at bounding box center [855, 34] width 80 height 19
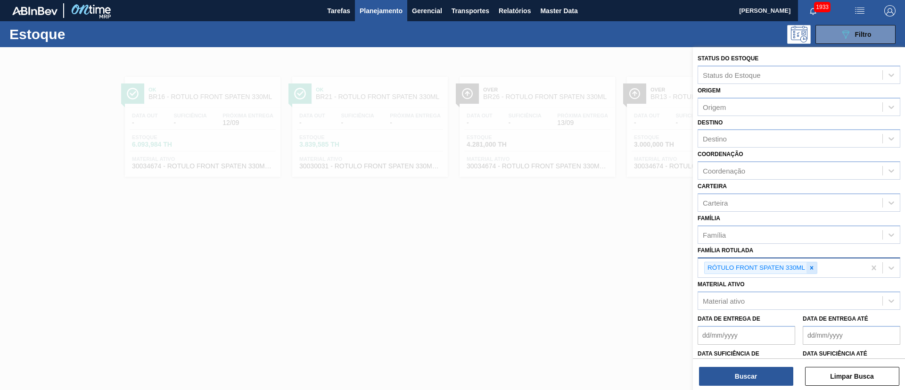
click at [811, 270] on icon at bounding box center [811, 267] width 7 height 7
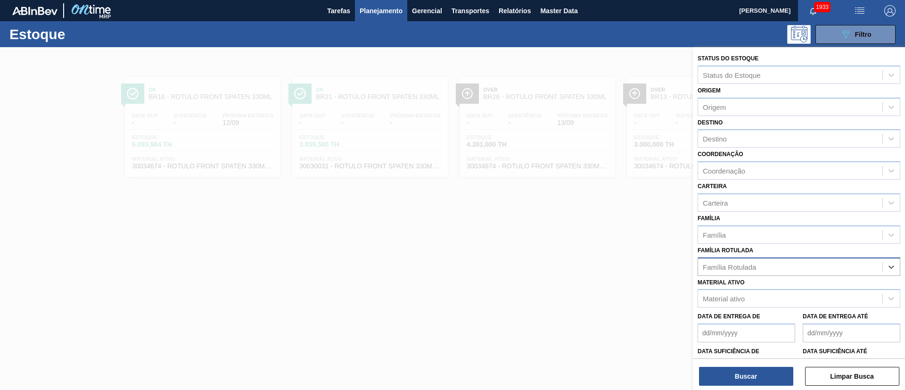
paste Rotulada "RÓTULO FRONT ORIGINAL 1000ML"
type Rotulada "RÓTULO FRONT ORIGINAL 1000ML"
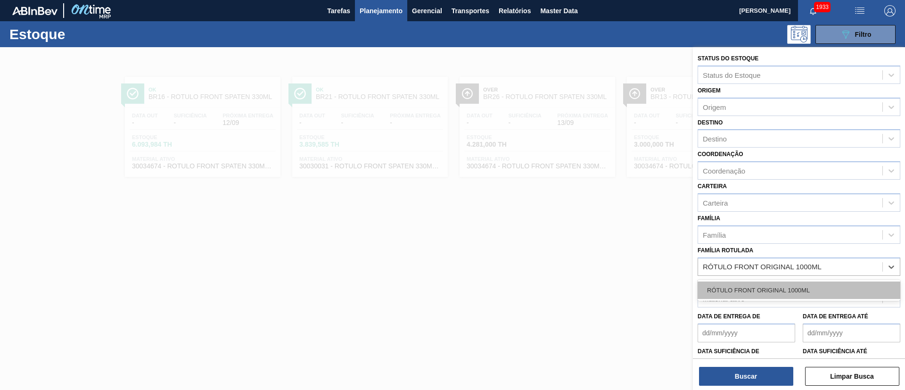
click at [751, 284] on div "RÓTULO FRONT ORIGINAL 1000ML" at bounding box center [798, 289] width 203 height 17
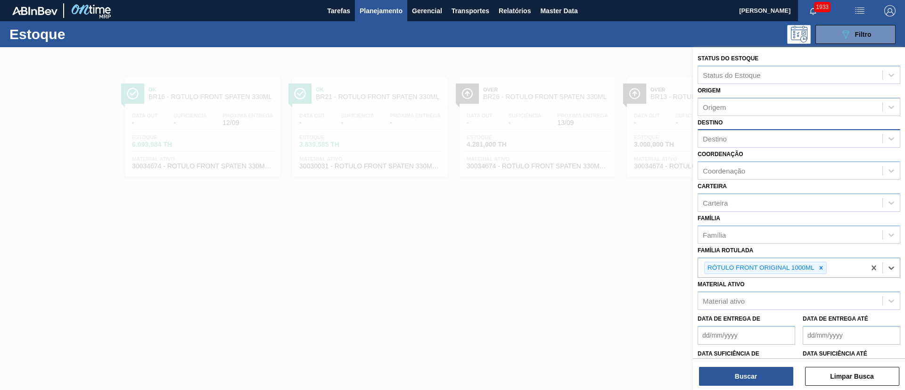
click at [738, 141] on div "Destino" at bounding box center [790, 139] width 184 height 14
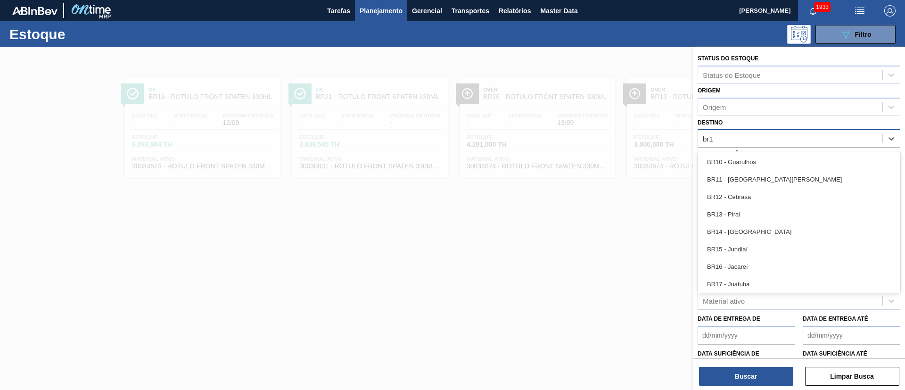
type input "br19"
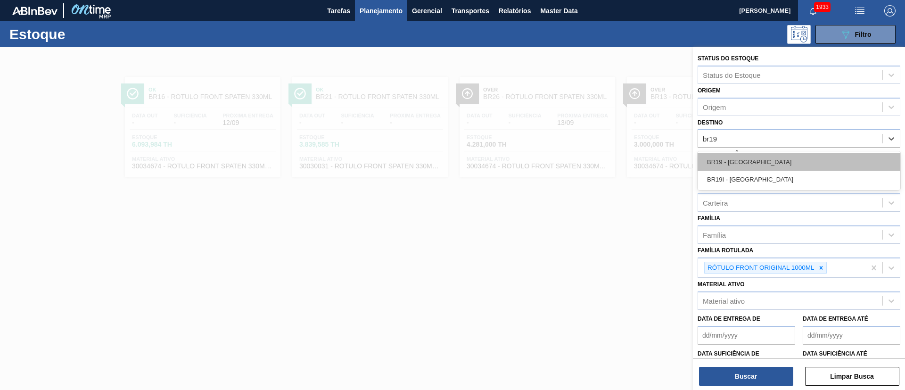
click at [732, 159] on div "BR19 - Nova Rio" at bounding box center [798, 161] width 203 height 17
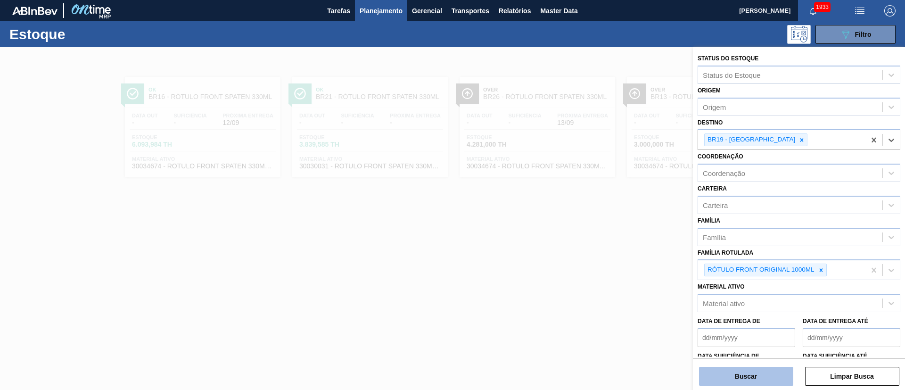
click at [737, 370] on button "Buscar" at bounding box center [746, 376] width 94 height 19
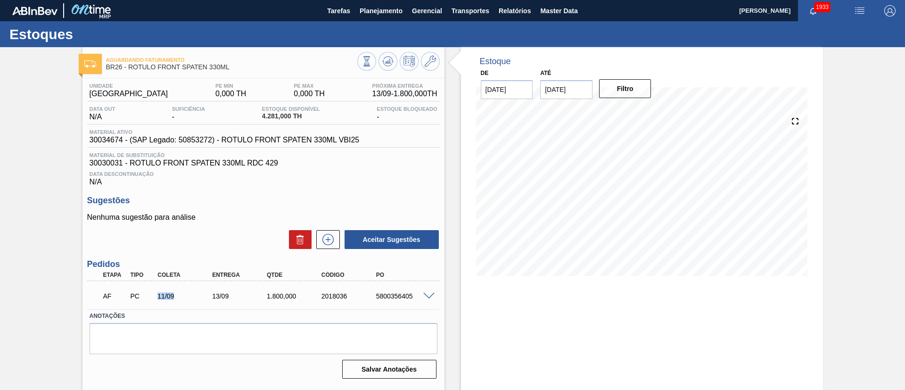
drag, startPoint x: 173, startPoint y: 298, endPoint x: 150, endPoint y: 295, distance: 23.3
click at [150, 295] on div "AF PC 11/09 13/09 1.800,000 2018036 5800356405" at bounding box center [261, 295] width 328 height 19
click at [47, 148] on div "Aguardando Faturamento BR26 - RÓTULO FRONT SPATEN 330ML Unidade Uberlândia PE M…" at bounding box center [452, 226] width 905 height 358
click at [426, 295] on span at bounding box center [428, 296] width 11 height 7
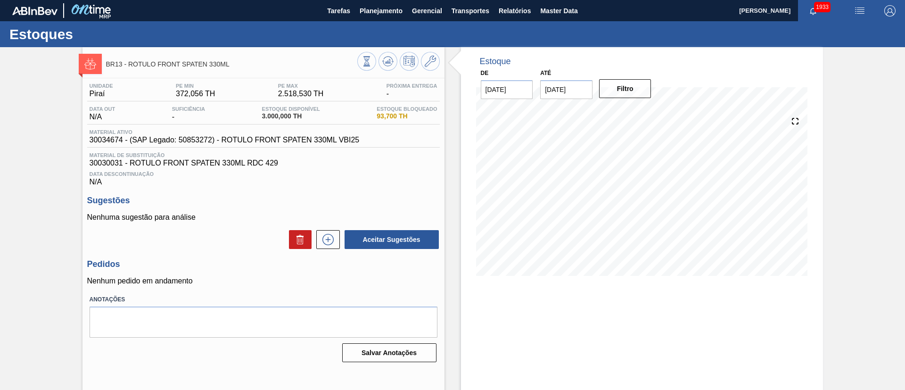
click at [97, 140] on span "30034674 - (SAP Legado: 50853272) - ROTULO FRONT SPATEN 330ML VBI25" at bounding box center [225, 140] width 270 height 8
copy span "30034674"
click at [312, 156] on span "Material de Substituição" at bounding box center [264, 155] width 348 height 6
drag, startPoint x: 366, startPoint y: 139, endPoint x: 72, endPoint y: 135, distance: 294.6
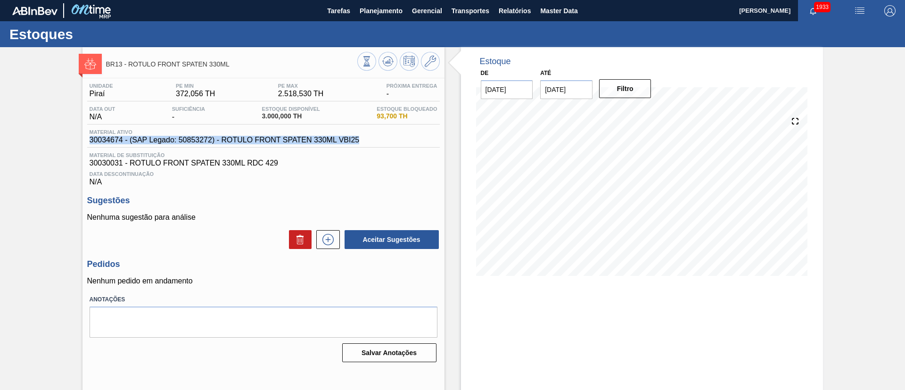
click at [72, 135] on div "BR13 - RÓTULO FRONT SPATEN 330ML Unidade Piraí PE MIN 372,056 TH PE MAX 2.518,5…" at bounding box center [452, 226] width 905 height 358
copy span "30034674 - (SAP Legado: 50853272) - ROTULO FRONT SPATEN 330ML VBI25"
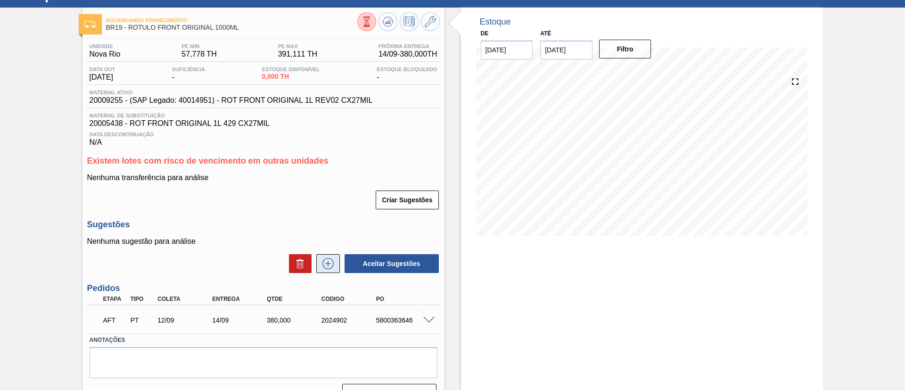
scroll to position [60, 0]
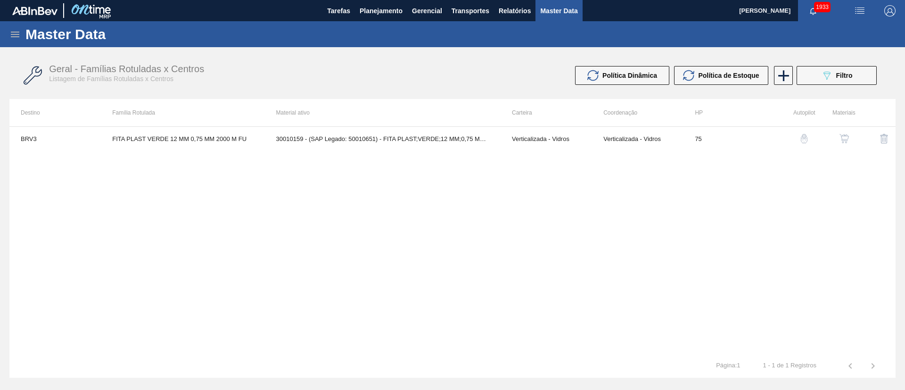
click at [16, 38] on icon at bounding box center [14, 34] width 11 height 11
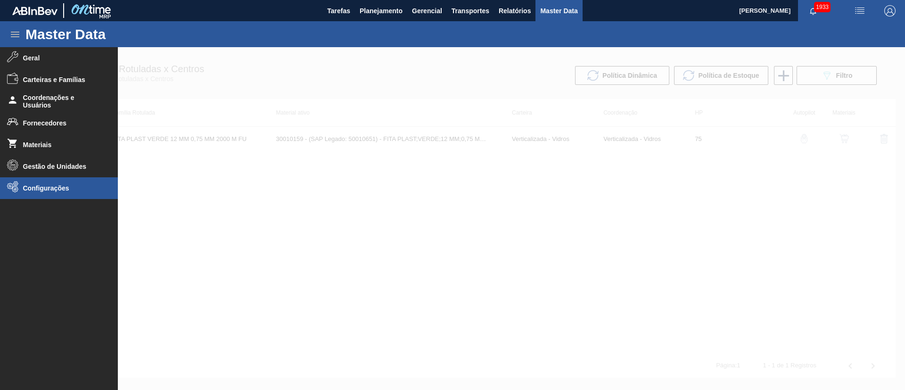
click at [25, 195] on li "Configurações" at bounding box center [59, 188] width 118 height 22
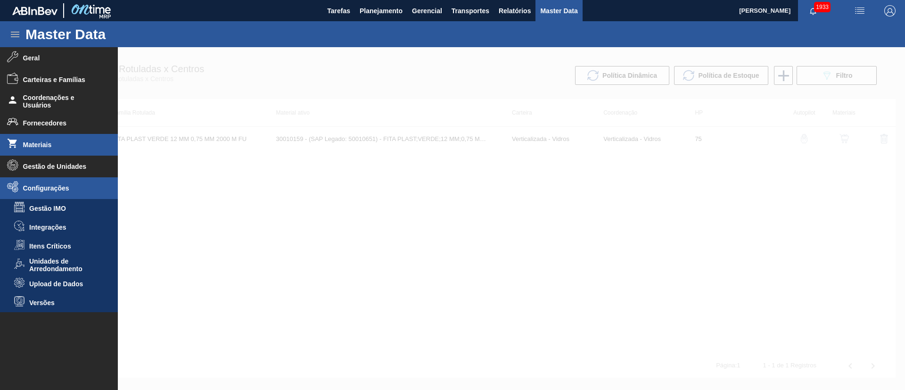
click at [57, 149] on li "Materiais" at bounding box center [59, 145] width 118 height 22
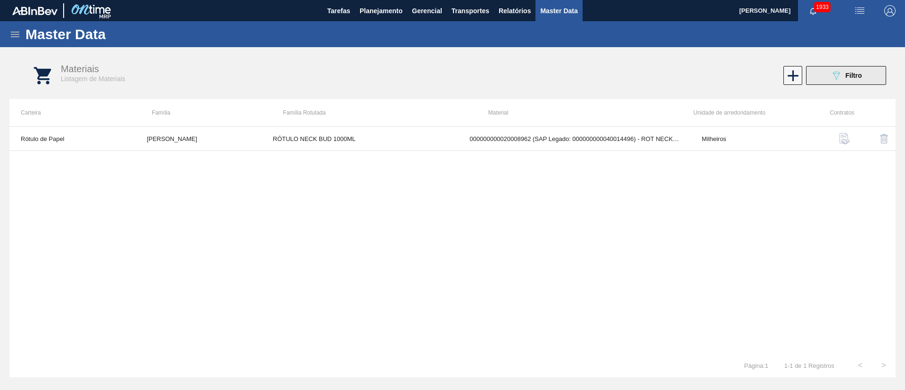
click at [846, 70] on div "089F7B8B-B2A5-4AFE-B5C0-19BA573D28AC Filtro" at bounding box center [846, 75] width 32 height 11
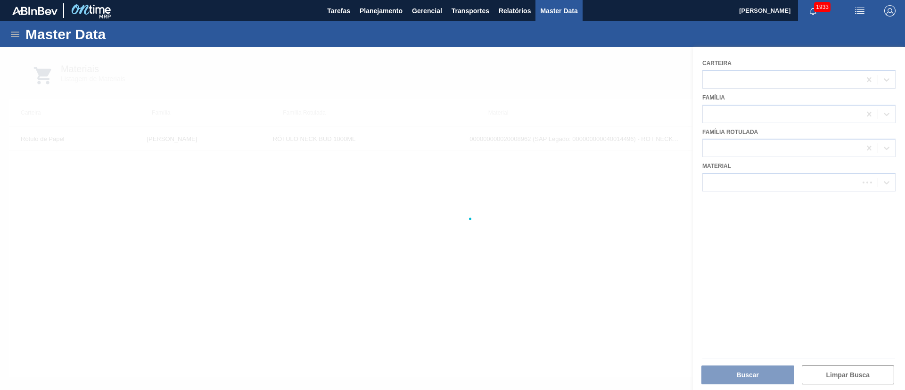
click at [493, 134] on div at bounding box center [452, 218] width 905 height 343
click at [881, 11] on span "button" at bounding box center [889, 10] width 23 height 11
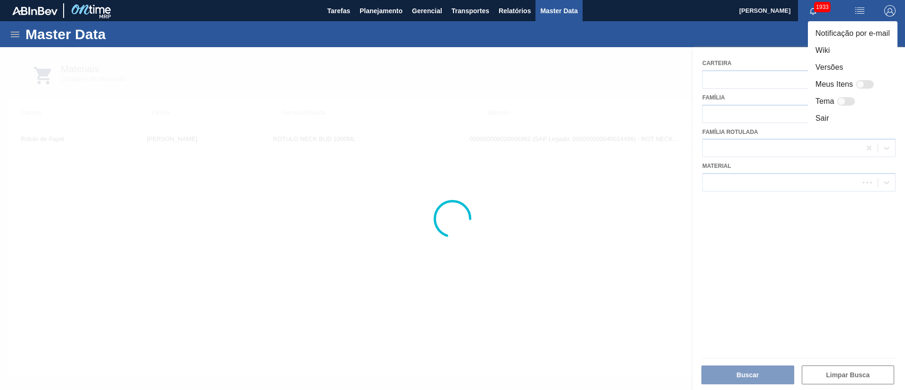
click at [666, 56] on div at bounding box center [452, 195] width 905 height 390
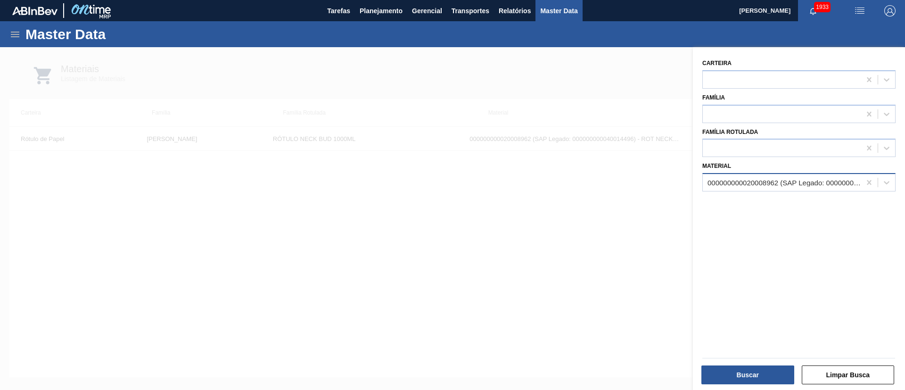
click at [751, 182] on div "000000000020008962 (SAP Legado: 000000000040014496) - ROT FRONT BUDWEISER 990 N…" at bounding box center [784, 183] width 154 height 8
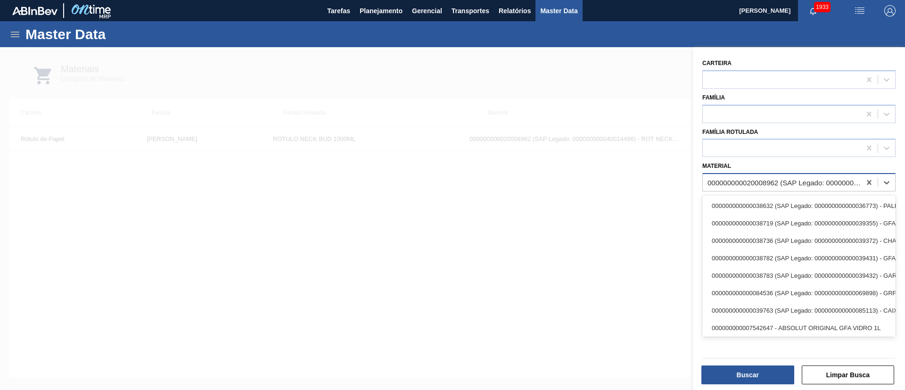
paste input "30034674"
type input "30034674"
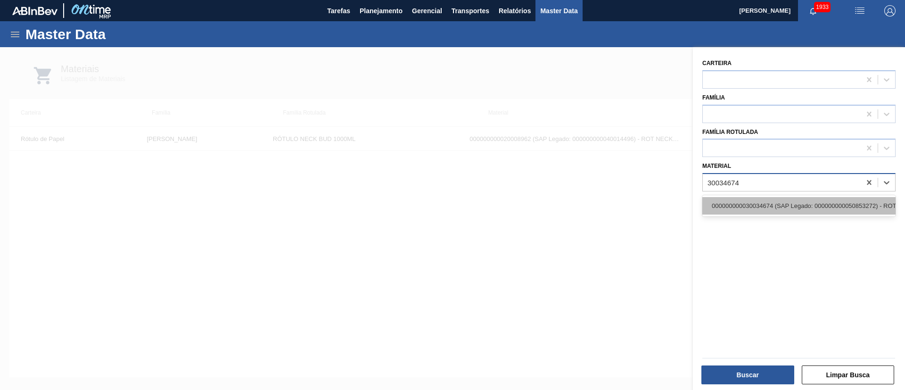
click at [754, 202] on div "000000000030034674 (SAP Legado: 000000000050853272) - ROTULO FRONT SPATEN 330ML…" at bounding box center [798, 205] width 193 height 17
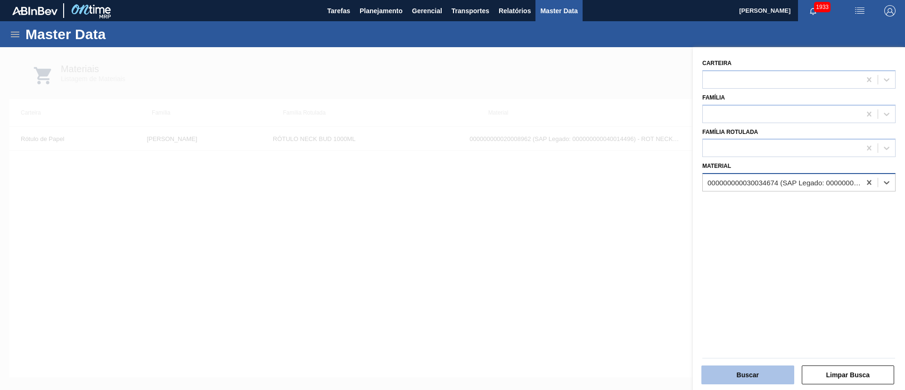
click at [745, 370] on button "Buscar" at bounding box center [747, 374] width 93 height 19
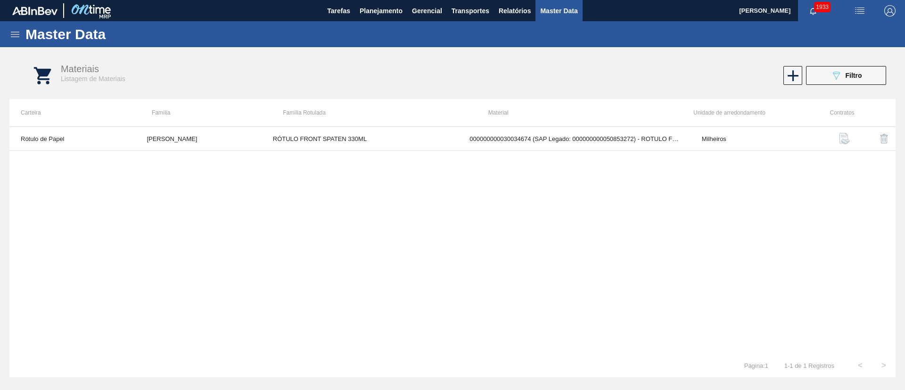
click at [839, 142] on img "button" at bounding box center [844, 138] width 11 height 11
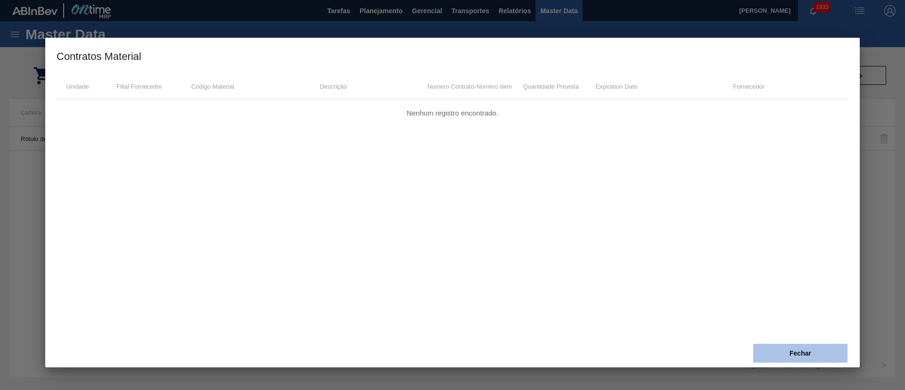
click at [792, 356] on button "Fechar" at bounding box center [800, 353] width 94 height 19
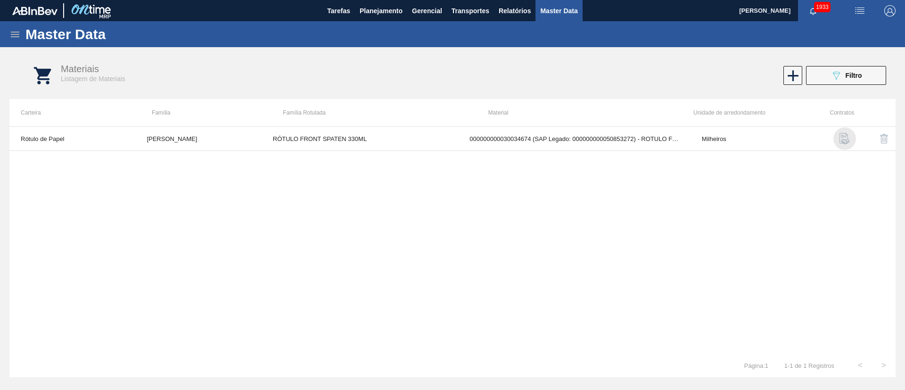
click at [847, 143] on img "button" at bounding box center [844, 138] width 11 height 11
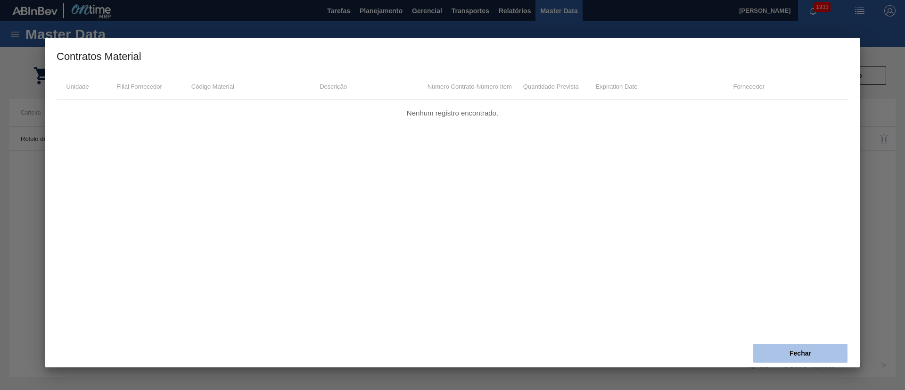
click at [785, 361] on button "Fechar" at bounding box center [800, 353] width 94 height 19
